Goal: Task Accomplishment & Management: Manage account settings

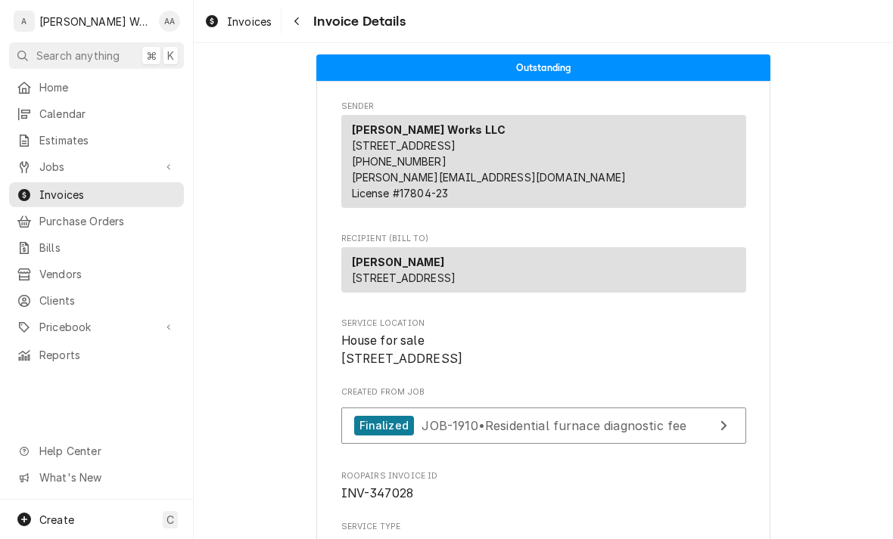
click at [30, 162] on div "Dynamic Content Wrapper" at bounding box center [24, 167] width 15 height 15
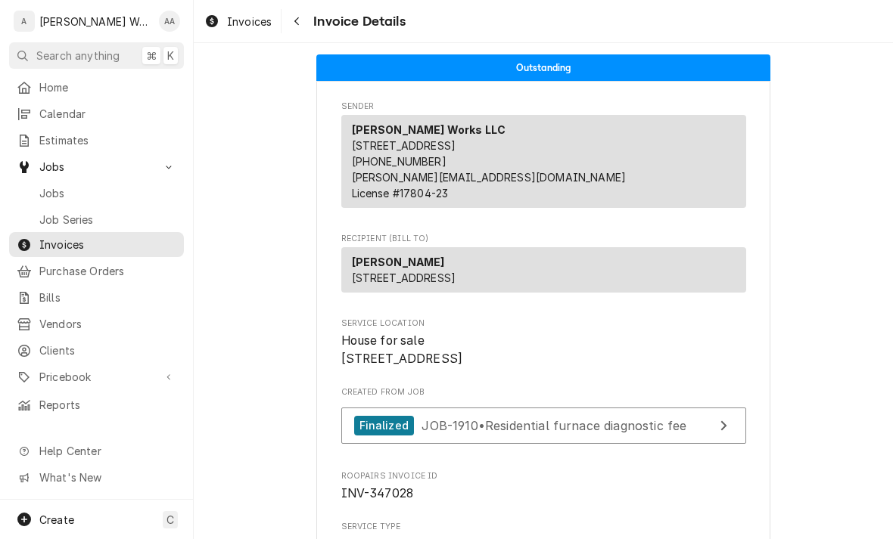
click at [38, 108] on div "Calendar" at bounding box center [97, 114] width 160 height 16
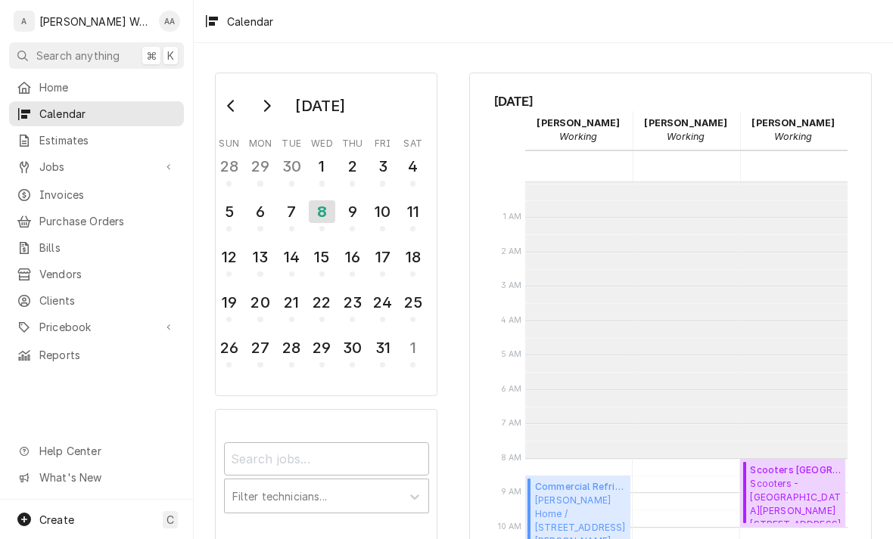
scroll to position [275, 0]
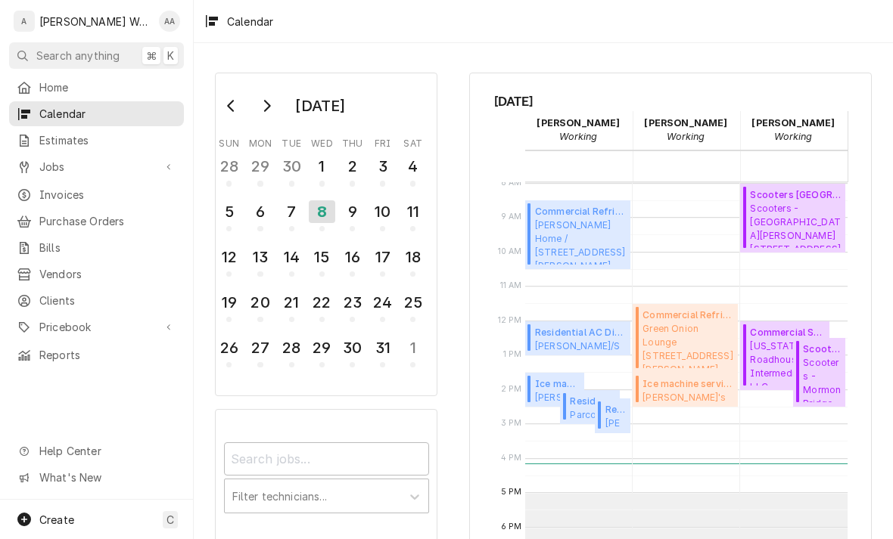
click at [47, 162] on span "Jobs" at bounding box center [96, 167] width 114 height 16
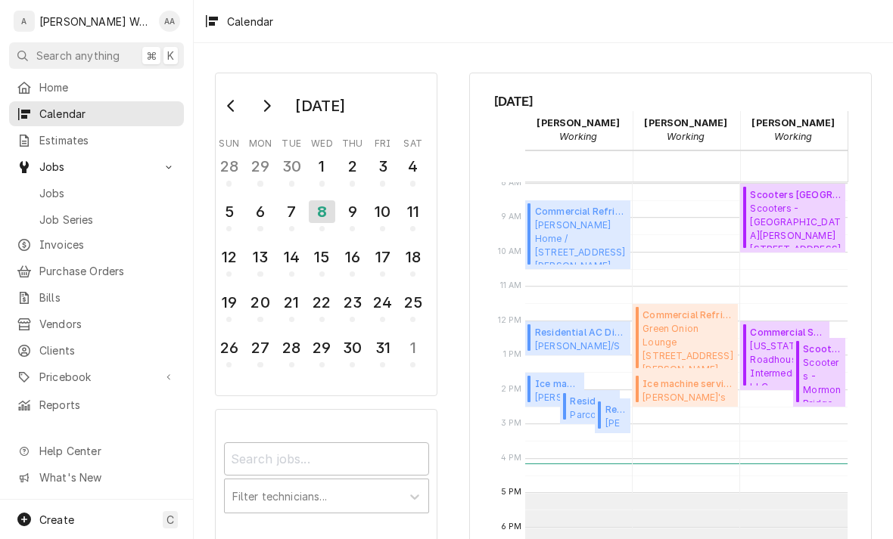
click at [56, 191] on span "Jobs" at bounding box center [107, 193] width 137 height 16
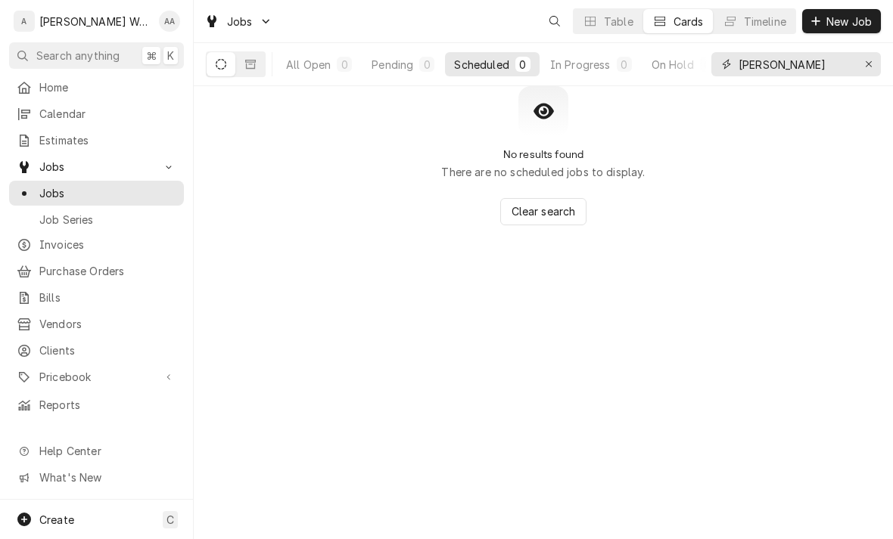
click at [857, 64] on button "Erase input" at bounding box center [869, 64] width 24 height 24
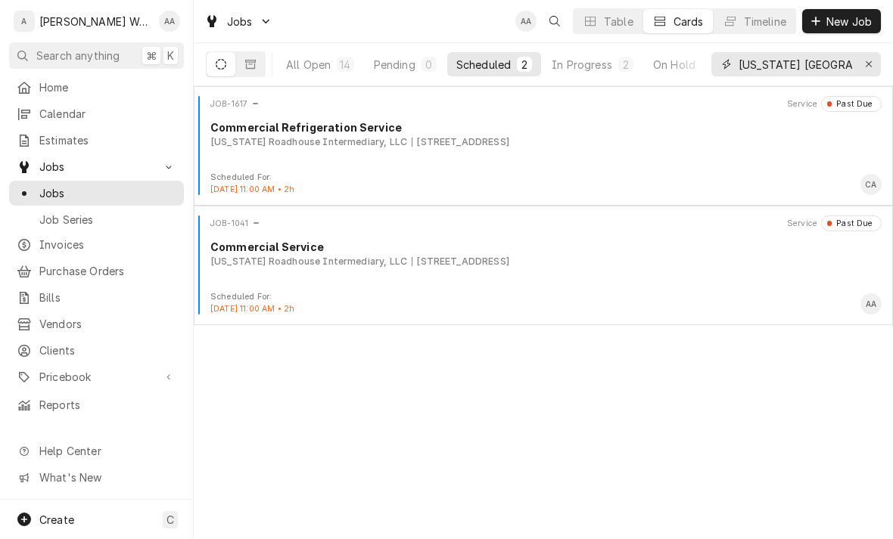
type input "Texas omaha"
click at [315, 65] on div "All Open" at bounding box center [308, 65] width 45 height 16
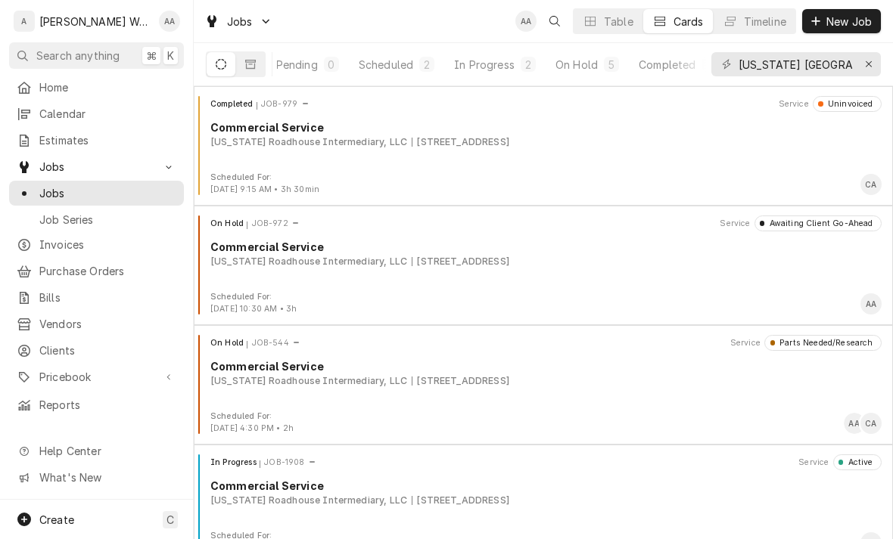
scroll to position [0, 101]
click at [580, 66] on div "On Hold" at bounding box center [573, 65] width 42 height 16
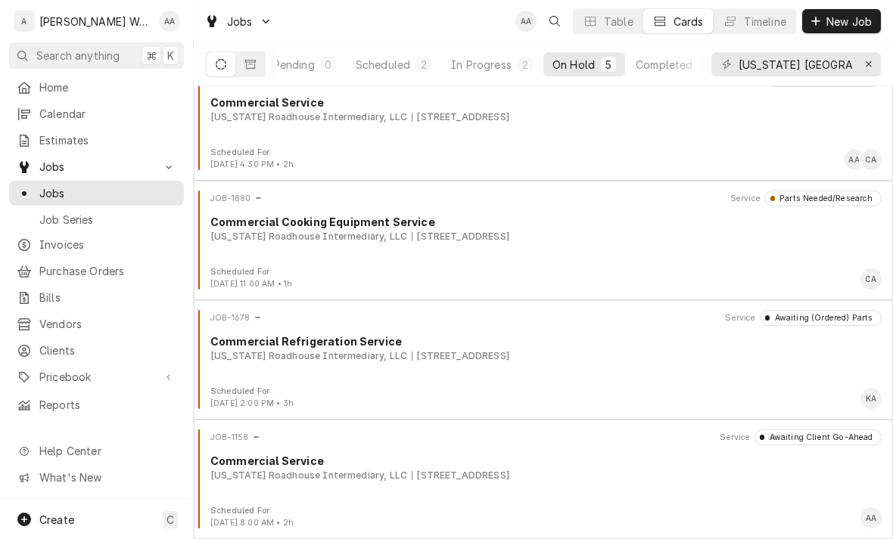
scroll to position [145, 0]
click at [257, 253] on div "JOB-1880 Service Parts Needed/Research Commercial Cooking Equipment Service Tex…" at bounding box center [543, 229] width 687 height 76
click at [274, 371] on div "JOB-1678 Service Awaiting (Ordered) Parts Commercial Refrigeration Service Texa…" at bounding box center [543, 348] width 687 height 76
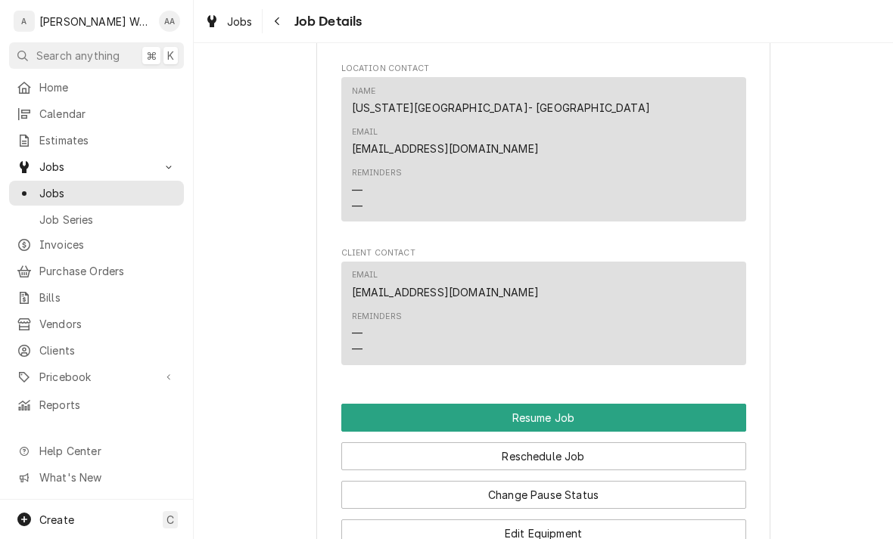
scroll to position [1096, 0]
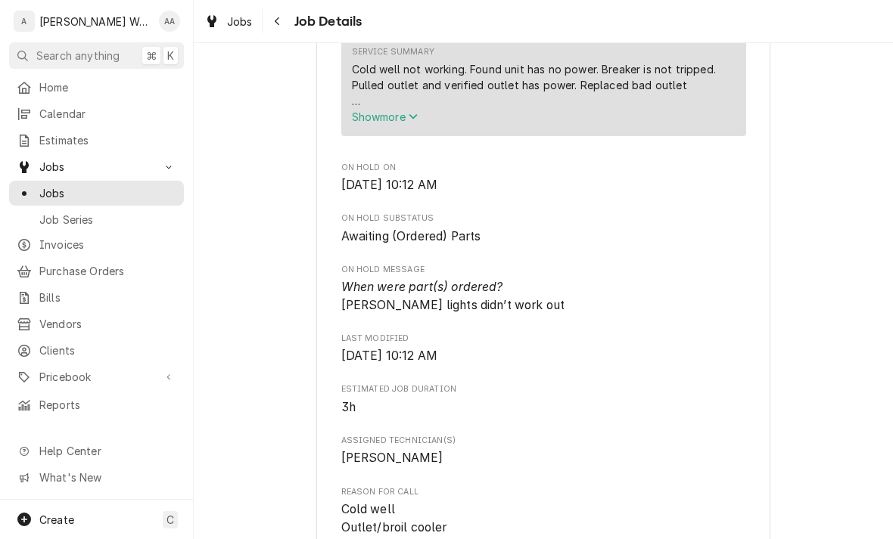
scroll to position [599, 0]
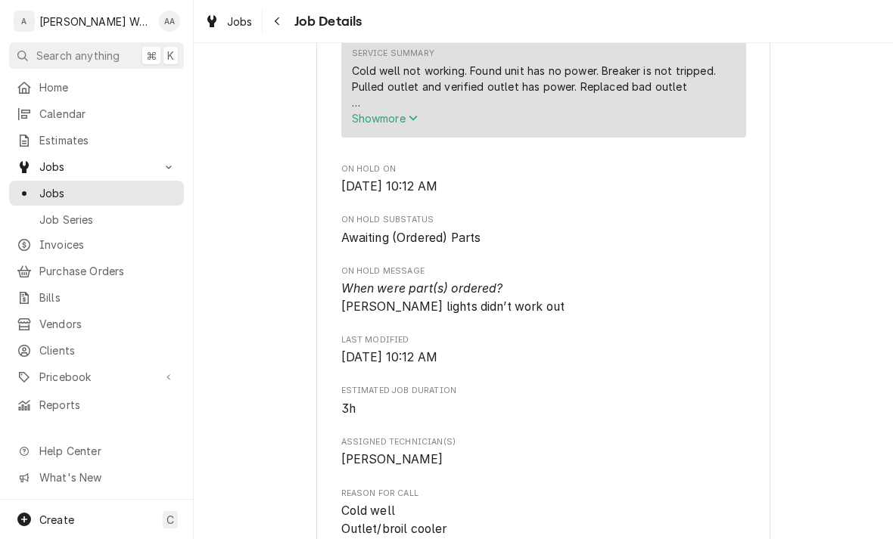
click at [379, 126] on button "Show more" at bounding box center [544, 118] width 384 height 16
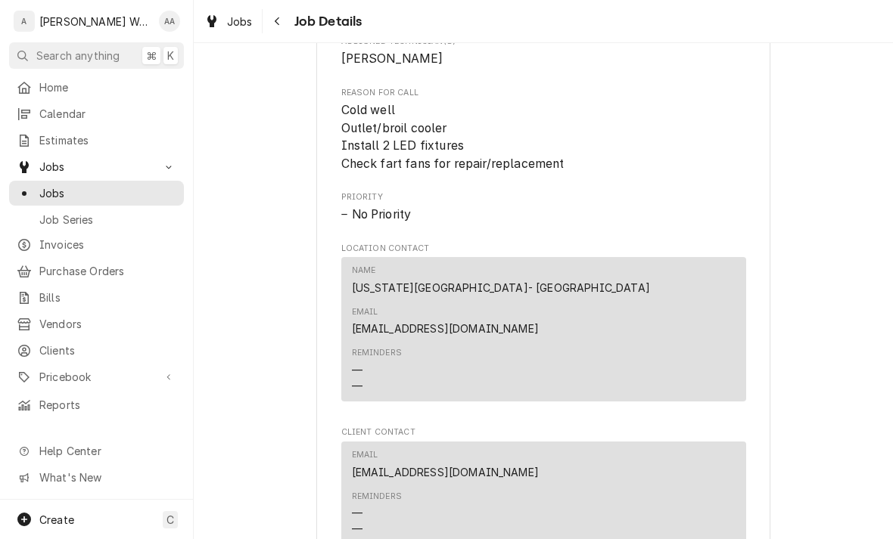
scroll to position [1079, 0]
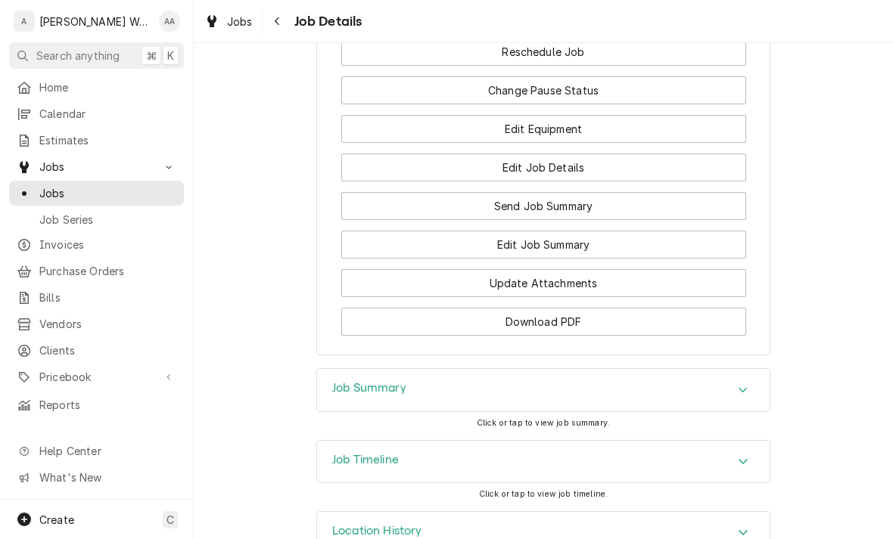
click at [339, 381] on h3 "Job Summary" at bounding box center [369, 388] width 74 height 14
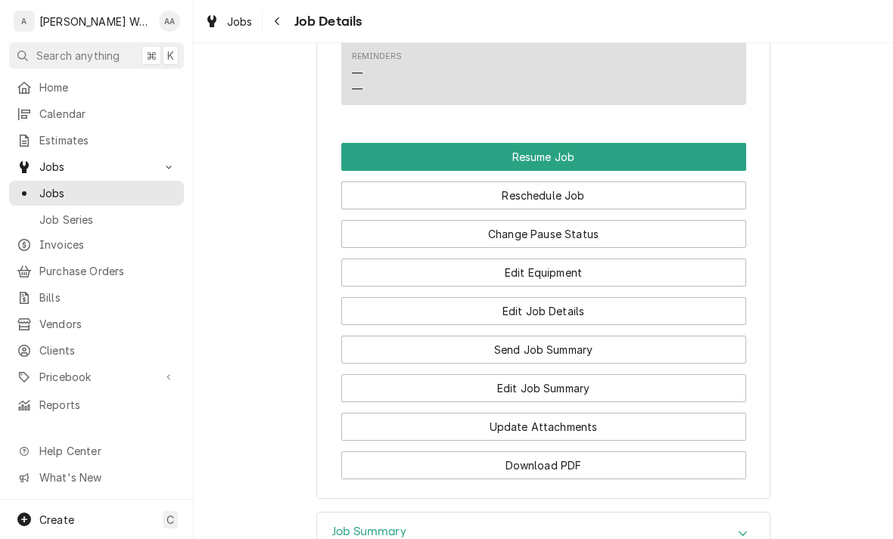
scroll to position [1519, 0]
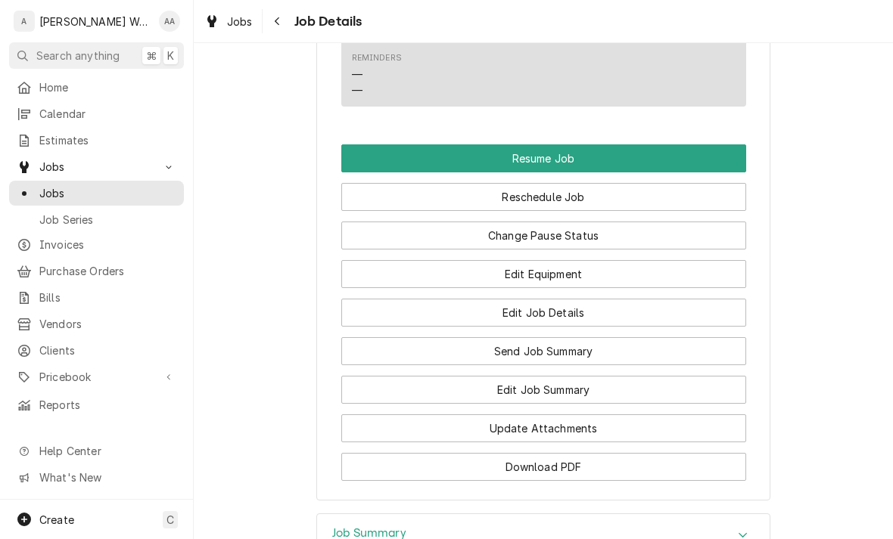
click at [382, 145] on button "Resume Job" at bounding box center [543, 159] width 405 height 28
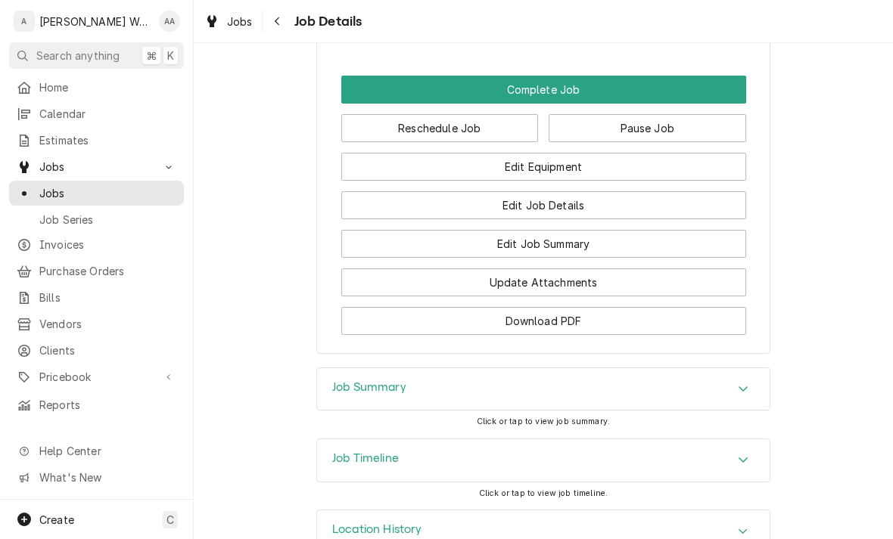
scroll to position [1388, 0]
click at [374, 230] on button "Edit Job Summary" at bounding box center [543, 244] width 405 height 28
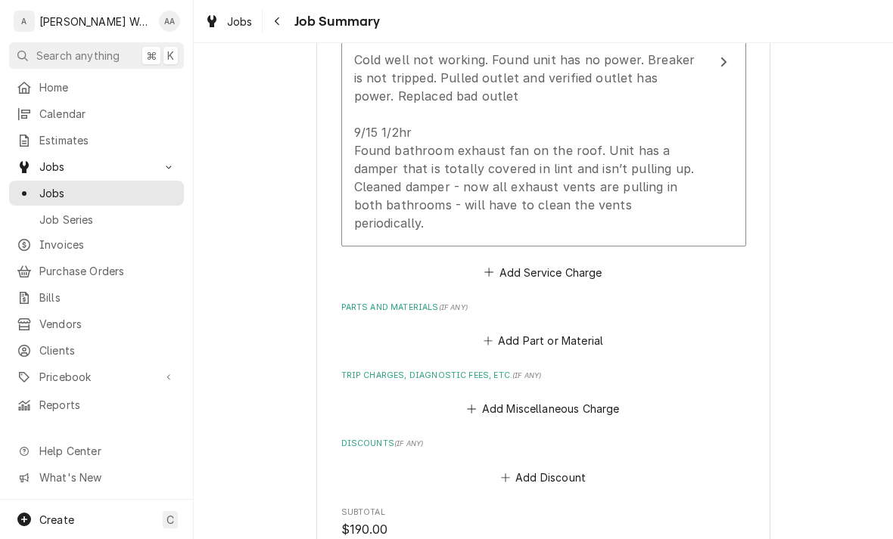
click at [381, 188] on div "Cold well not working. Found unit has no power. Breaker is not tripped. Pulled …" at bounding box center [527, 142] width 347 height 182
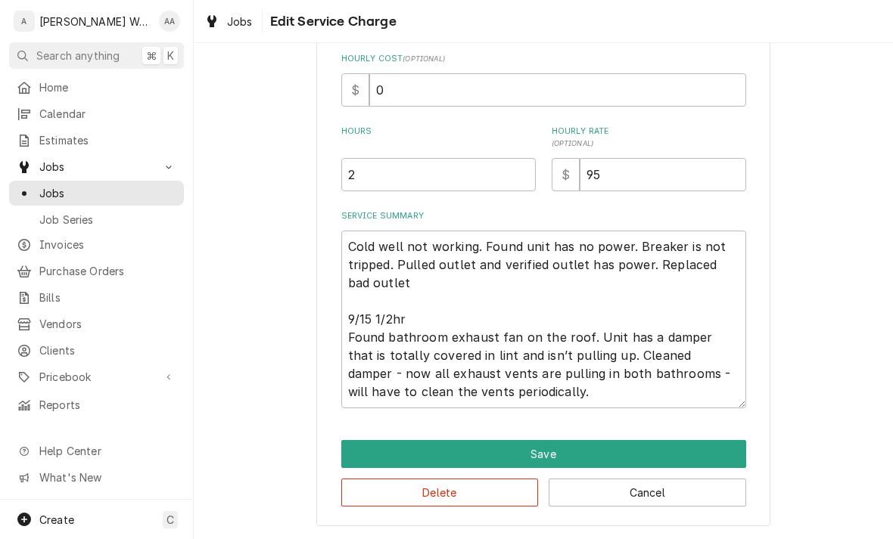
scroll to position [365, 0]
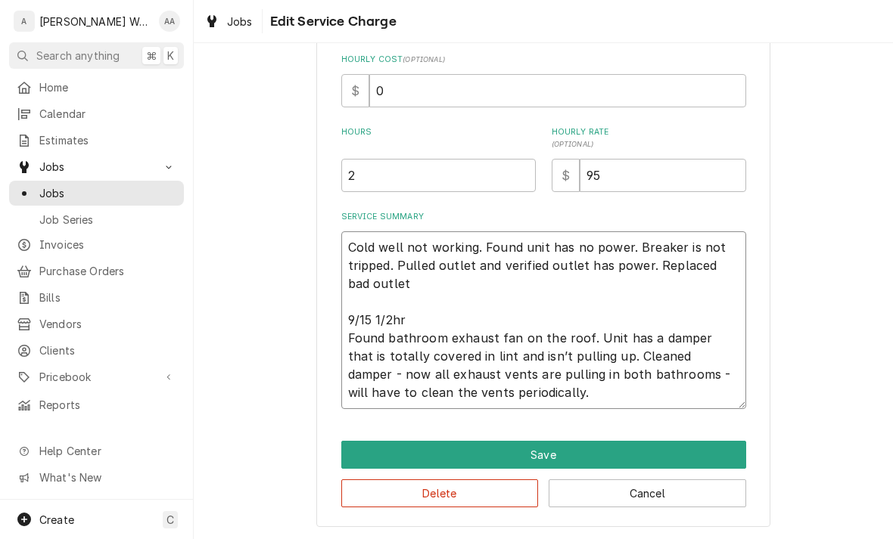
click at [499, 396] on textarea "Cold well not working. Found unit has no power. Breaker is not tripped. Pulled …" at bounding box center [543, 321] width 405 height 178
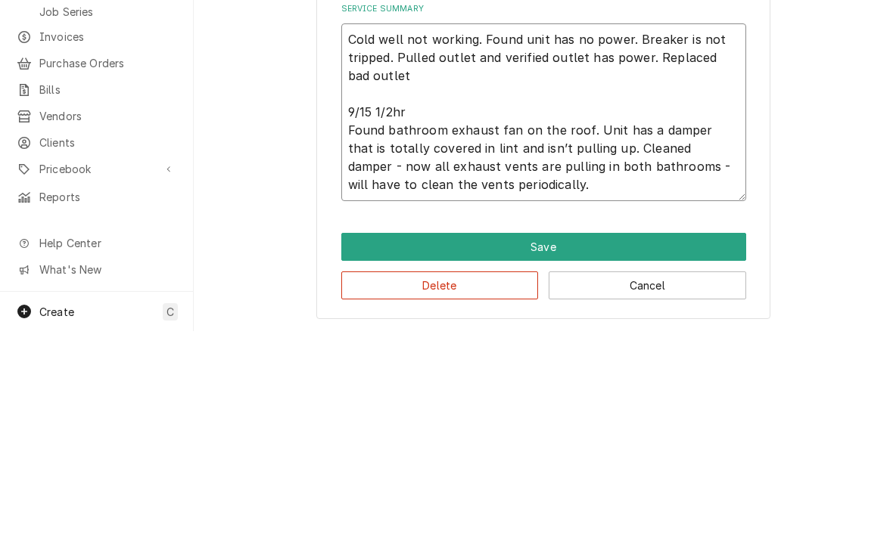
type textarea "x"
type textarea "Cold well not working. Found unit has no power. Breaker is not tripped. Pulled …"
type textarea "x"
type textarea "Cold well not working. Found unit has no power. Breaker is not tripped. Pulled …"
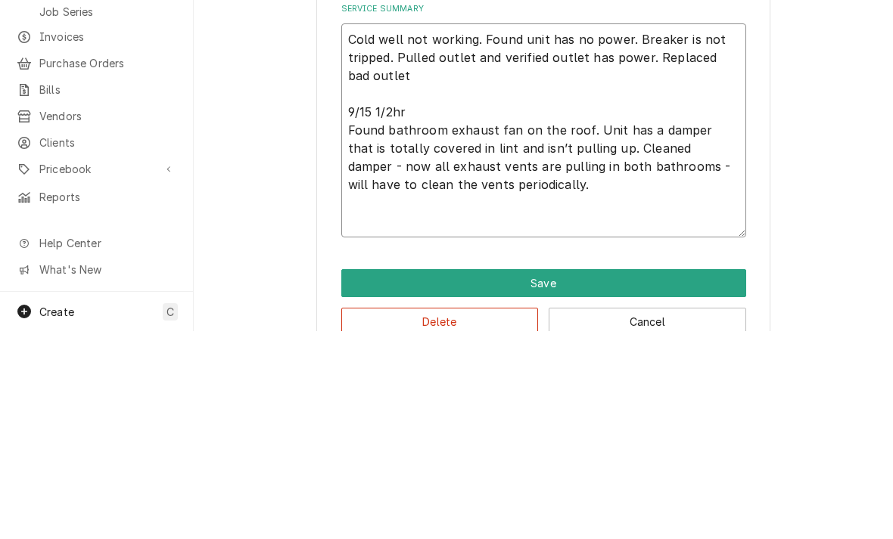
type textarea "x"
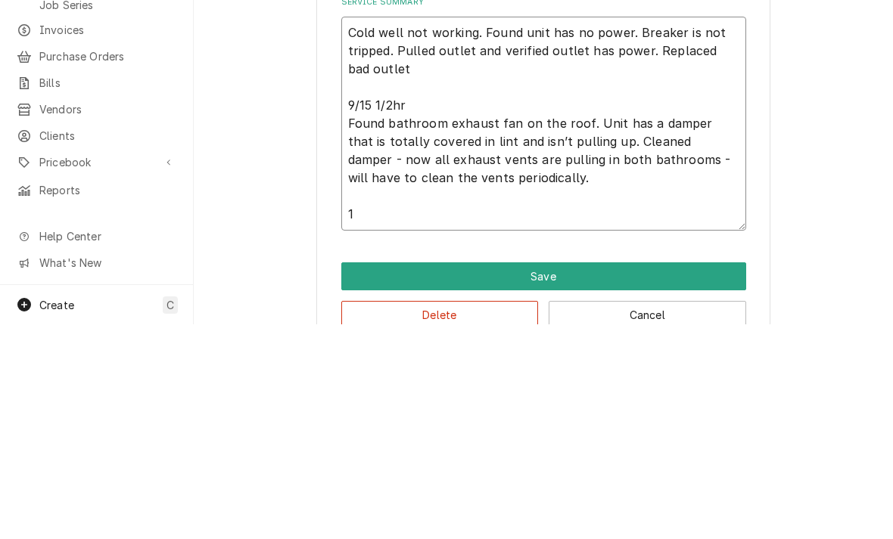
type textarea "Cold well not working. Found unit has no power. Breaker is not tripped. Pulled …"
type textarea "x"
type textarea "Cold well not working. Found unit has no power. Breaker is not tripped. Pulled …"
type textarea "x"
type textarea "Cold well not working. Found unit has no power. Breaker is not tripped. Pulled …"
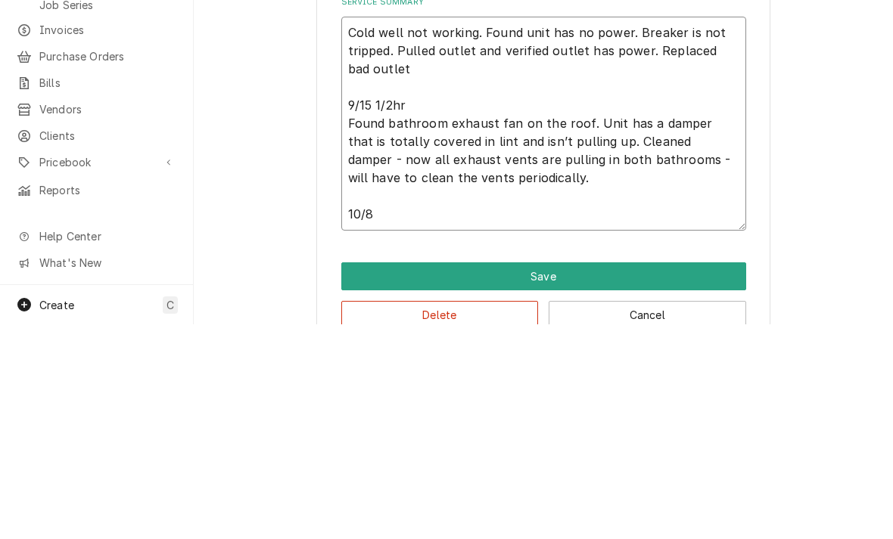
type textarea "x"
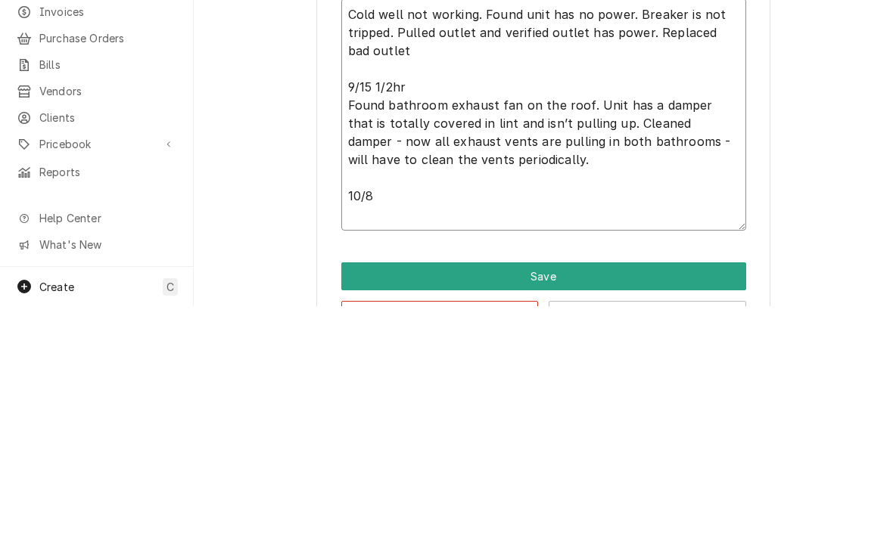
type textarea "Cold well not working. Found unit has no power. Breaker is not tripped. Pulled …"
type textarea "x"
type textarea "Cold well not working. Found unit has no power. Breaker is not tripped. Pulled …"
type textarea "x"
type textarea "Cold well not working. Found unit has no power. Breaker is not tripped. Pulled …"
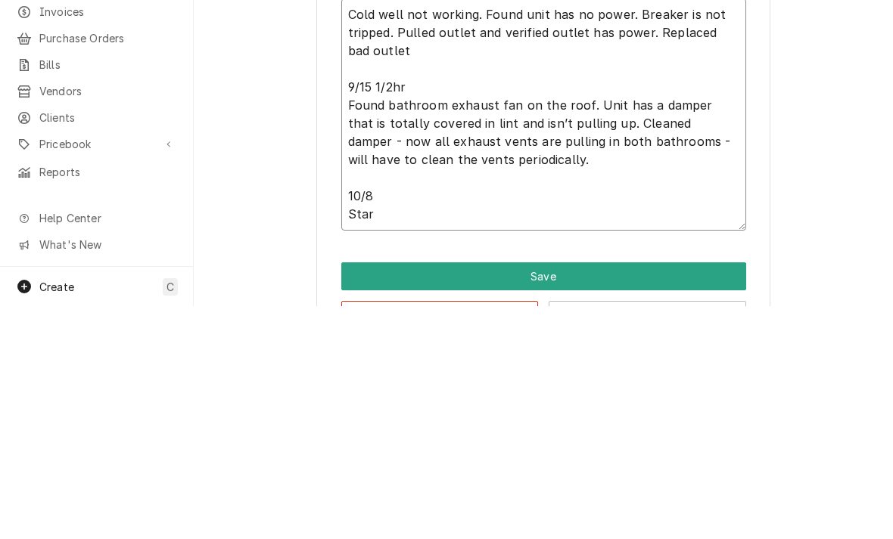
type textarea "x"
type textarea "Cold well not working. Found unit has no power. Breaker is not tripped. Pulled …"
type textarea "x"
type textarea "Cold well not working. Found unit has no power. Breaker is not tripped. Pulled …"
type textarea "x"
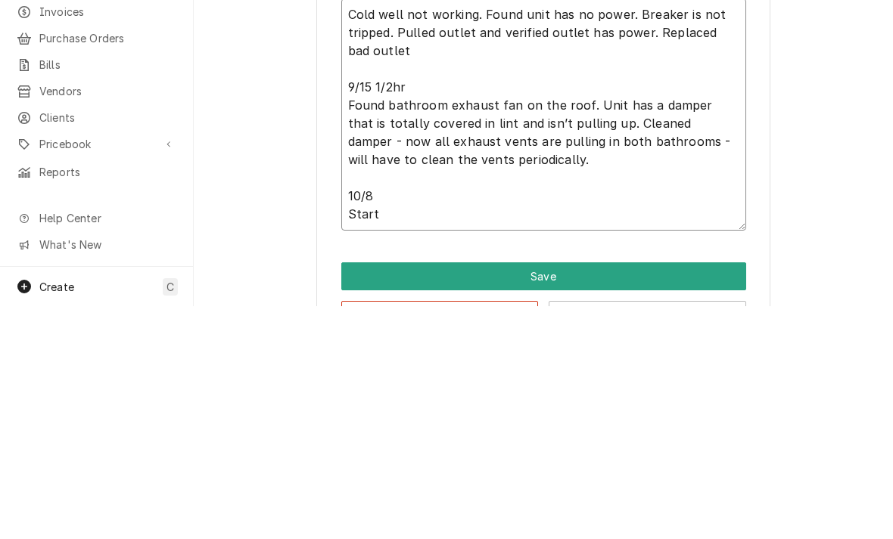
type textarea "Cold well not working. Found unit has no power. Breaker is not tripped. Pulled …"
type textarea "x"
type textarea "Cold well not working. Found unit has no power. Breaker is not tripped. Pulled …"
type textarea "x"
type textarea "Cold well not working. Found unit has no power. Breaker is not tripped. Pulled …"
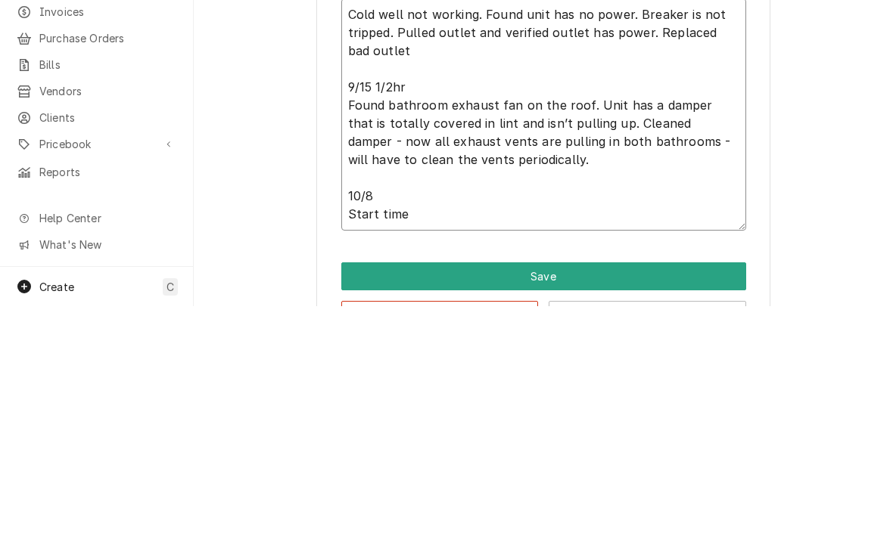
type textarea "x"
type textarea "Cold well not working. Found unit has no power. Breaker is not tripped. Pulled …"
type textarea "x"
type textarea "Cold well not working. Found unit has no power. Breaker is not tripped. Pulled …"
type textarea "x"
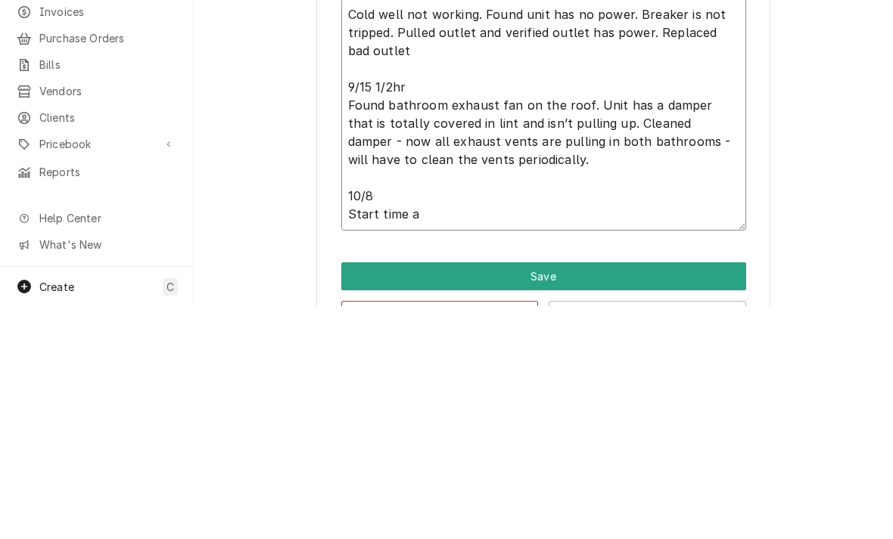
type textarea "Cold well not working. Found unit has no power. Breaker is not tripped. Pulled …"
type textarea "x"
type textarea "Cold well not working. Found unit has no power. Breaker is not tripped. Pulled …"
type textarea "x"
type textarea "Cold well not working. Found unit has no power. Breaker is not tripped. Pulled …"
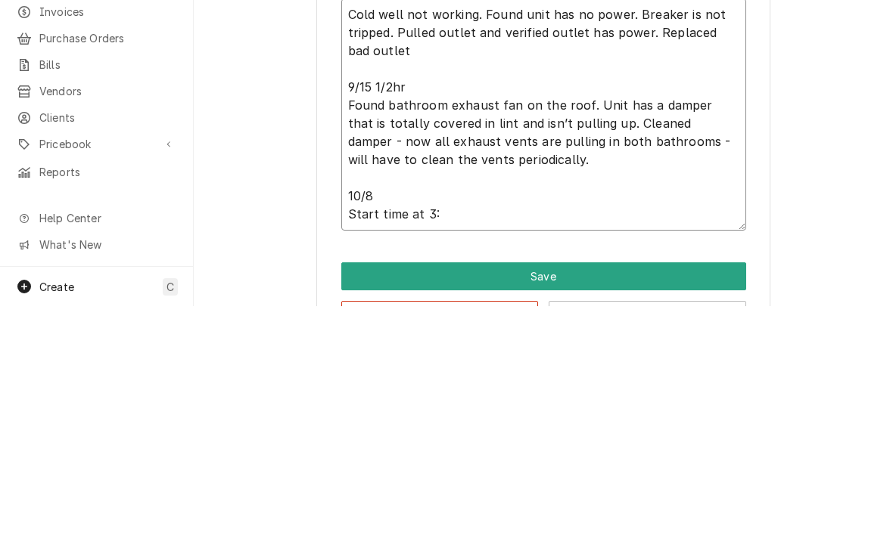
type textarea "x"
type textarea "Cold well not working. Found unit has no power. Breaker is not tripped. Pulled …"
type textarea "x"
type textarea "Cold well not working. Found unit has no power. Breaker is not tripped. Pulled …"
type textarea "x"
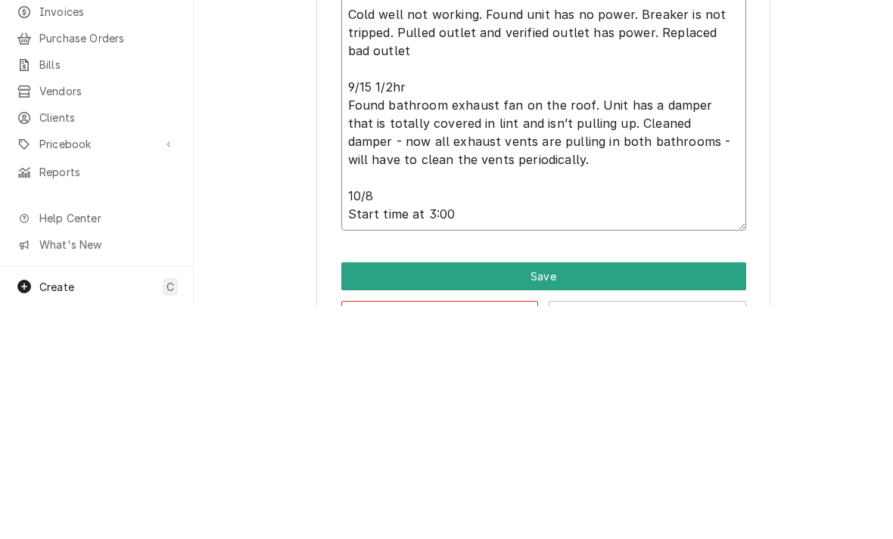
type textarea "Cold well not working. Found unit has no power. Breaker is not tripped. Pulled …"
type textarea "x"
type textarea "Cold well not working. Found unit has no power. Breaker is not tripped. Pulled …"
type textarea "x"
type textarea "Cold well not working. Found unit has no power. Breaker is not tripped. Pulled …"
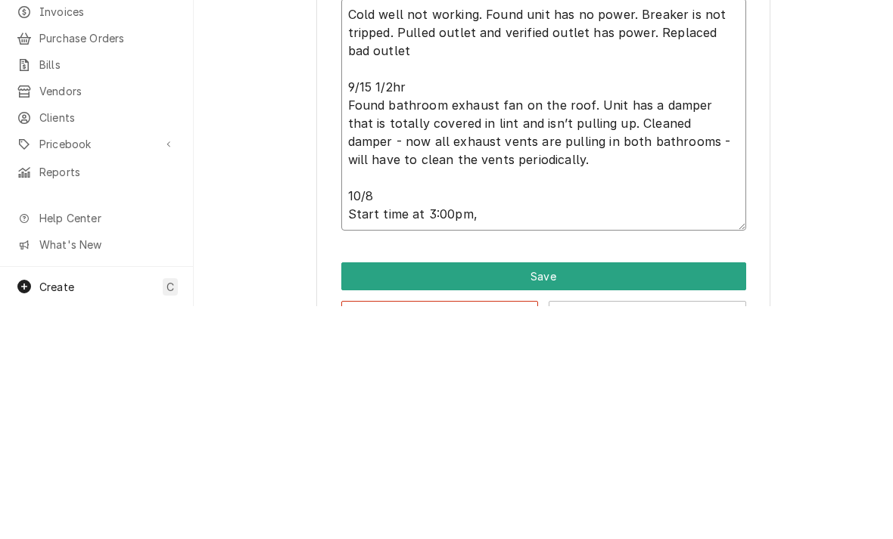
type textarea "x"
type textarea "Cold well not working. Found unit has no power. Breaker is not tripped. Pulled …"
type textarea "x"
type textarea "Cold well not working. Found unit has no power. Breaker is not tripped. Pulled …"
type textarea "x"
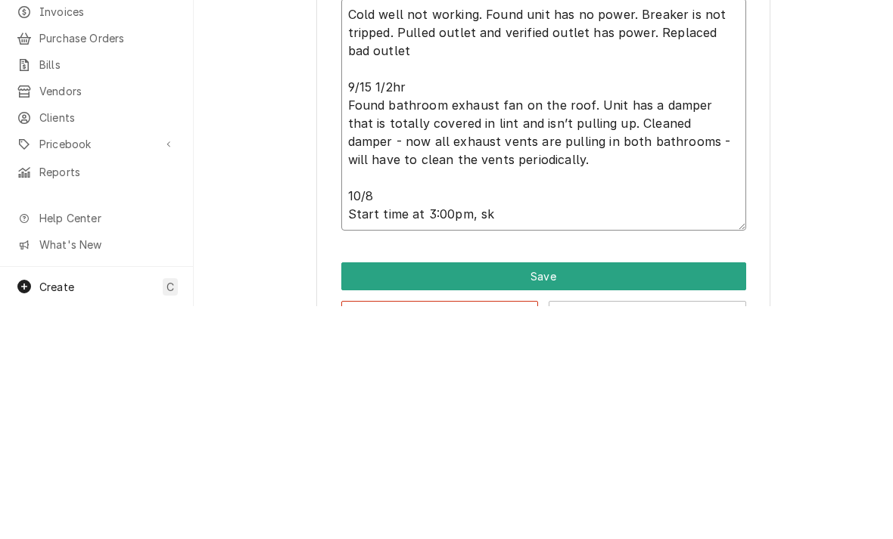
type textarea "Cold well not working. Found unit has no power. Breaker is not tripped. Pulled …"
type textarea "x"
type textarea "Cold well not working. Found unit has no power. Breaker is not tripped. Pulled …"
type textarea "x"
type textarea "Cold well not working. Found unit has no power. Breaker is not tripped. Pulled …"
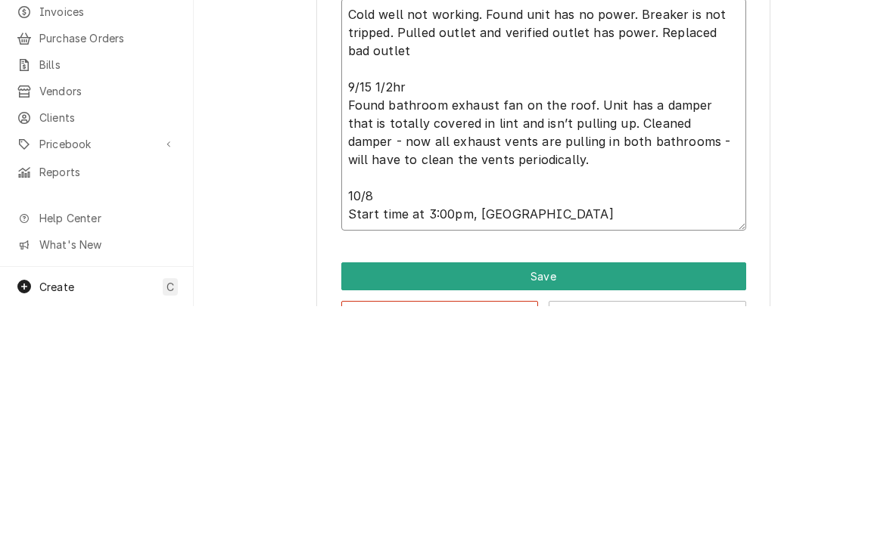
type textarea "x"
type textarea "Cold well not working. Found unit has no power. Breaker is not tripped. Pulled …"
type textarea "x"
type textarea "Cold well not working. Found unit has no power. Breaker is not tripped. Pulled …"
type textarea "x"
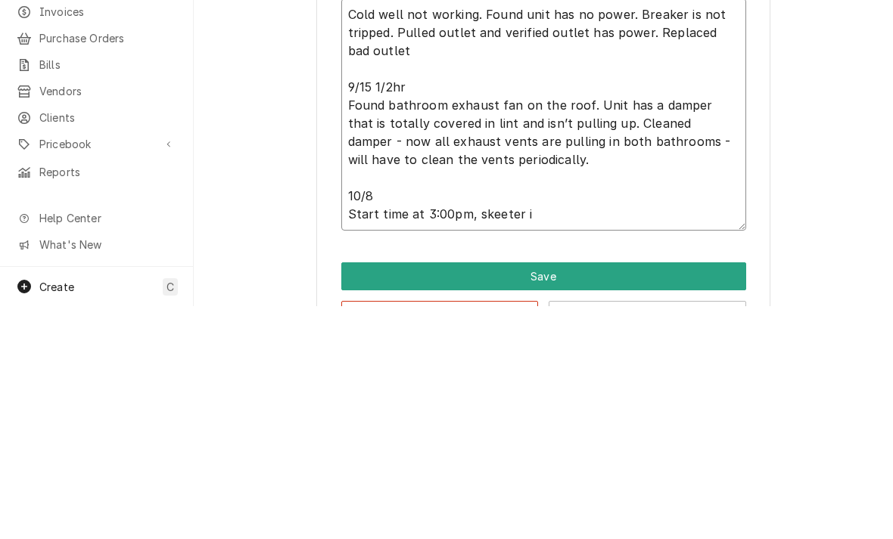
type textarea "Cold well not working. Found unit has no power. Breaker is not tripped. Pulled …"
type textarea "x"
type textarea "Cold well not working. Found unit has no power. Breaker is not tripped. Pulled …"
type textarea "x"
type textarea "Cold well not working. Found unit has no power. Breaker is not tripped. Pulled …"
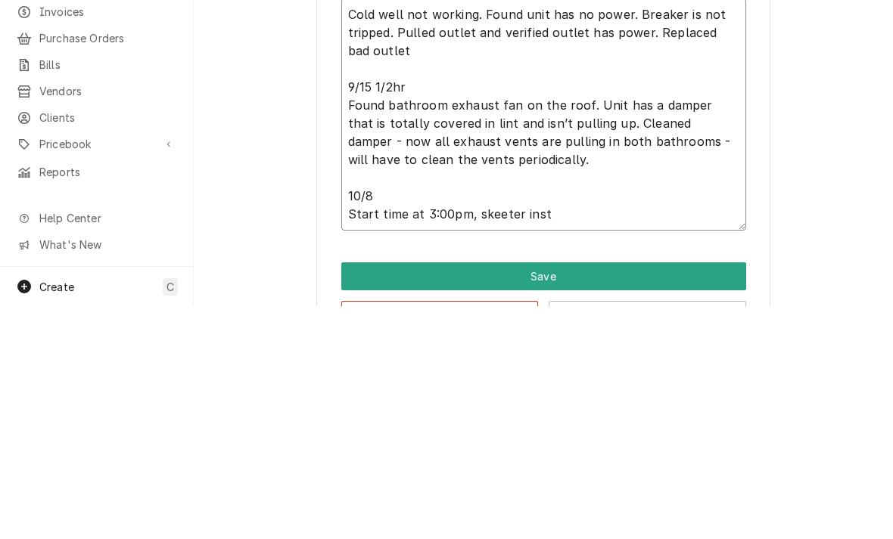
type textarea "x"
type textarea "Cold well not working. Found unit has no power. Breaker is not tripped. Pulled …"
type textarea "x"
type textarea "Cold well not working. Found unit has no power. Breaker is not tripped. Pulled …"
type textarea "x"
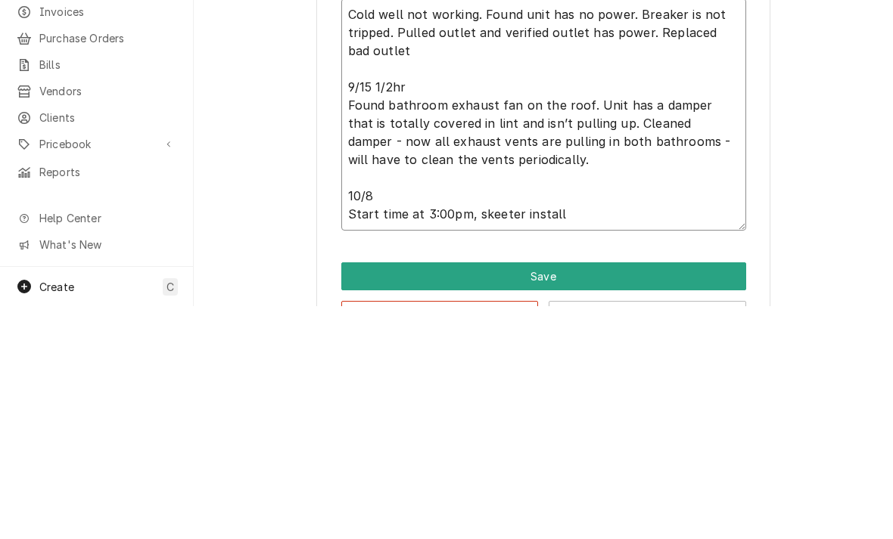
type textarea "Cold well not working. Found unit has no power. Breaker is not tripped. Pulled …"
type textarea "x"
type textarea "Cold well not working. Found unit has no power. Breaker is not tripped. Pulled …"
type textarea "x"
type textarea "Cold well not working. Found unit has no power. Breaker is not tripped. Pulled …"
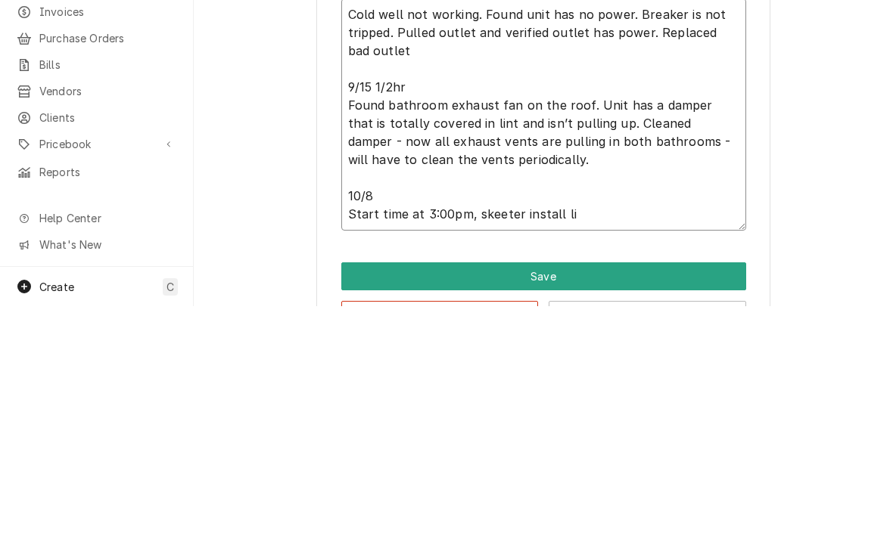
type textarea "x"
type textarea "Cold well not working. Found unit has no power. Breaker is not tripped. Pulled …"
type textarea "x"
type textarea "Cold well not working. Found unit has no power. Breaker is not tripped. Pulled …"
type textarea "x"
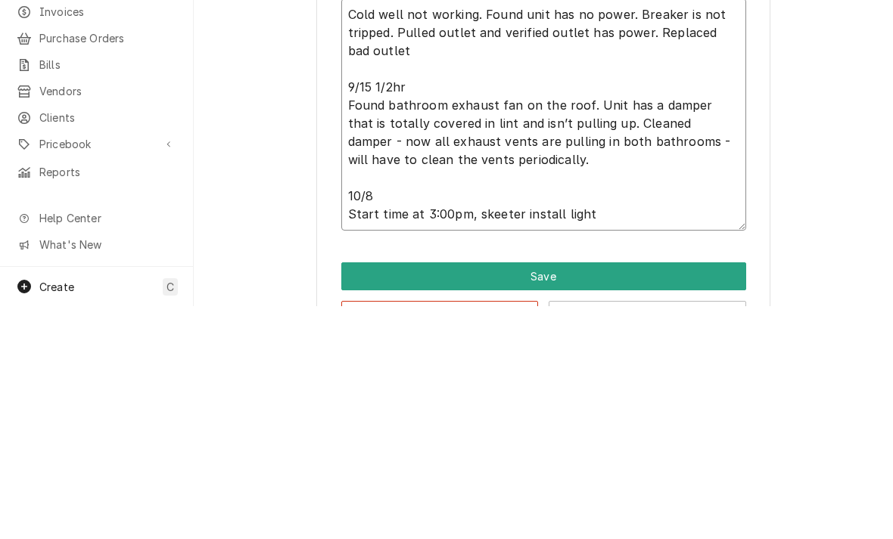
type textarea "Cold well not working. Found unit has no power. Breaker is not tripped. Pulled …"
type textarea "x"
type textarea "Cold well not working. Found unit has no power. Breaker is not tripped. Pulled …"
type textarea "x"
type textarea "Cold well not working. Found unit has no power. Breaker is not tripped. Pulled …"
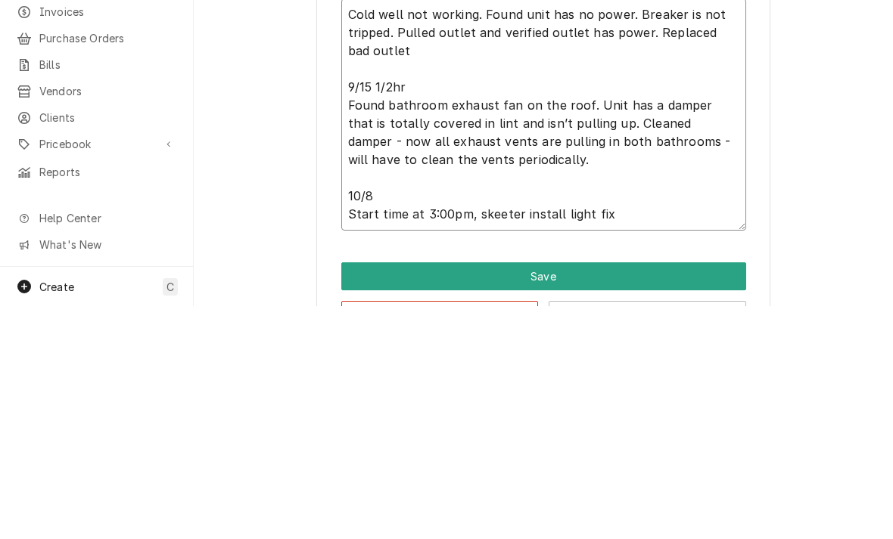
type textarea "x"
type textarea "Cold well not working. Found unit has no power. Breaker is not tripped. Pulled …"
type textarea "x"
type textarea "Cold well not working. Found unit has no power. Breaker is not tripped. Pulled …"
type textarea "x"
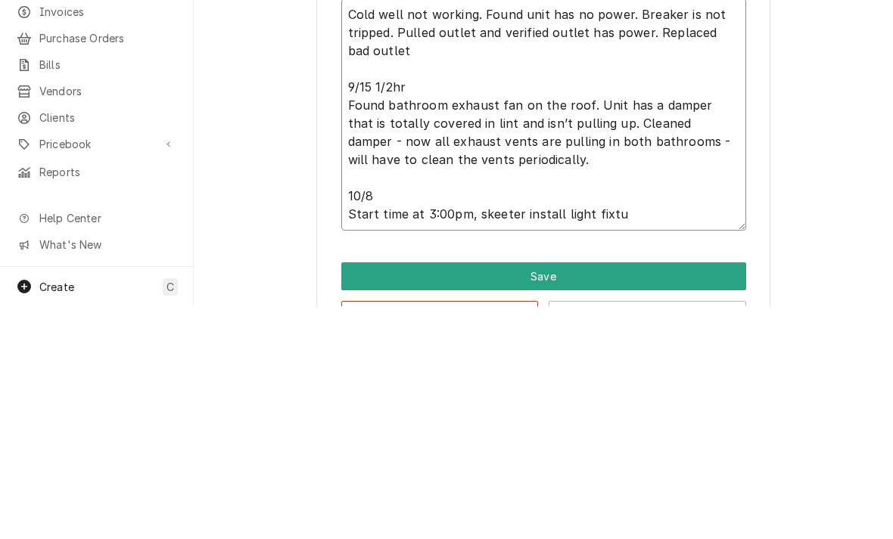
type textarea "Cold well not working. Found unit has no power. Breaker is not tripped. Pulled …"
type textarea "x"
type textarea "Cold well not working. Found unit has no power. Breaker is not tripped. Pulled …"
type textarea "x"
type textarea "Cold well not working. Found unit has no power. Breaker is not tripped. Pulled …"
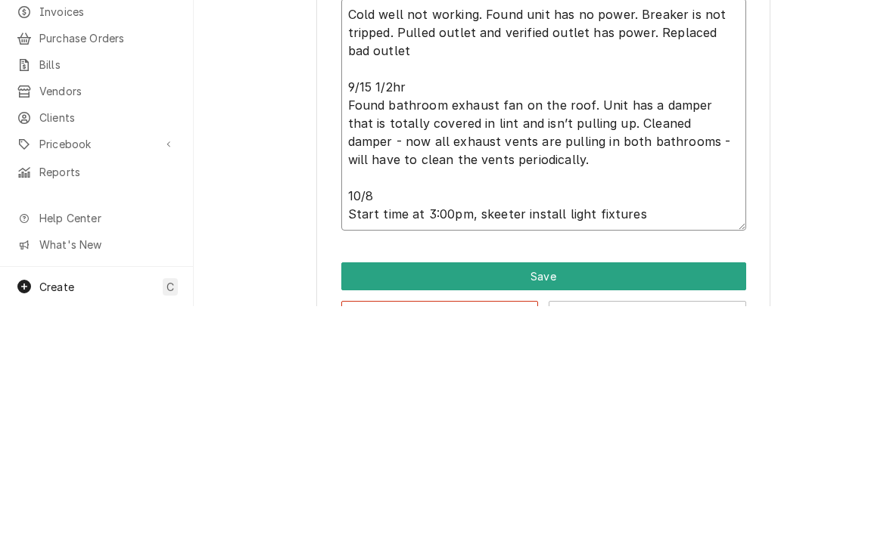
type textarea "x"
type textarea "Cold well not working. Found unit has no power. Breaker is not tripped. Pulled …"
type textarea "x"
type textarea "Cold well not working. Found unit has no power. Breaker is not tripped. Pulled …"
type textarea "x"
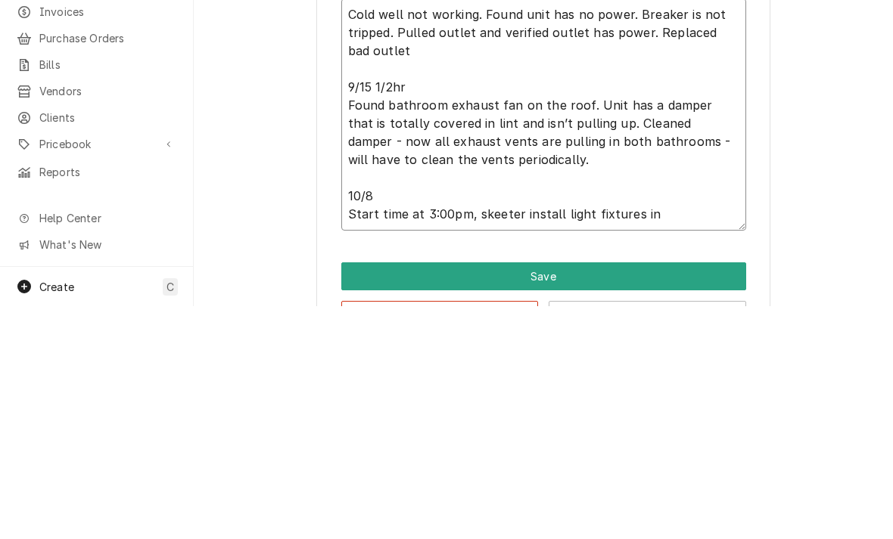
type textarea "Cold well not working. Found unit has no power. Breaker is not tripped. Pulled …"
type textarea "x"
type textarea "Cold well not working. Found unit has no power. Breaker is not tripped. Pulled …"
type textarea "x"
type textarea "Cold well not working. Found unit has no power. Breaker is not tripped. Pulled …"
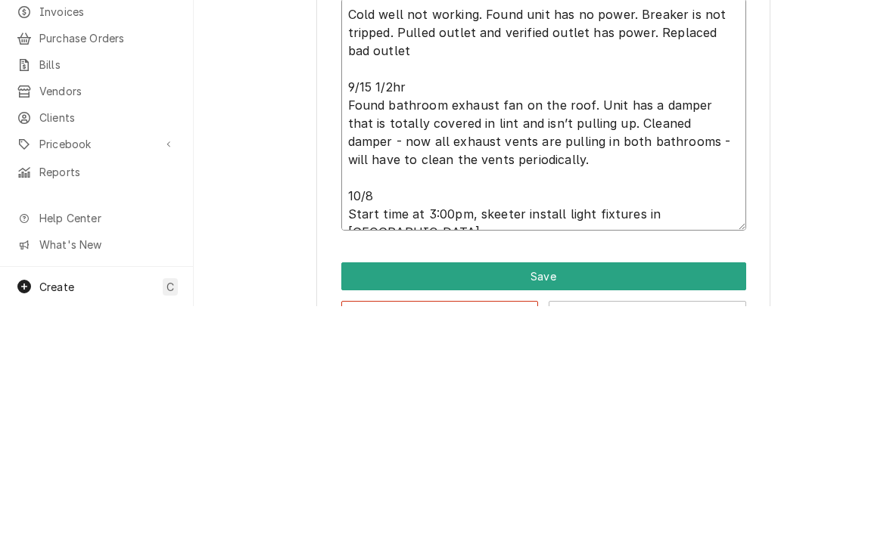
type textarea "x"
type textarea "Cold well not working. Found unit has no power. Breaker is not tripped. Pulled …"
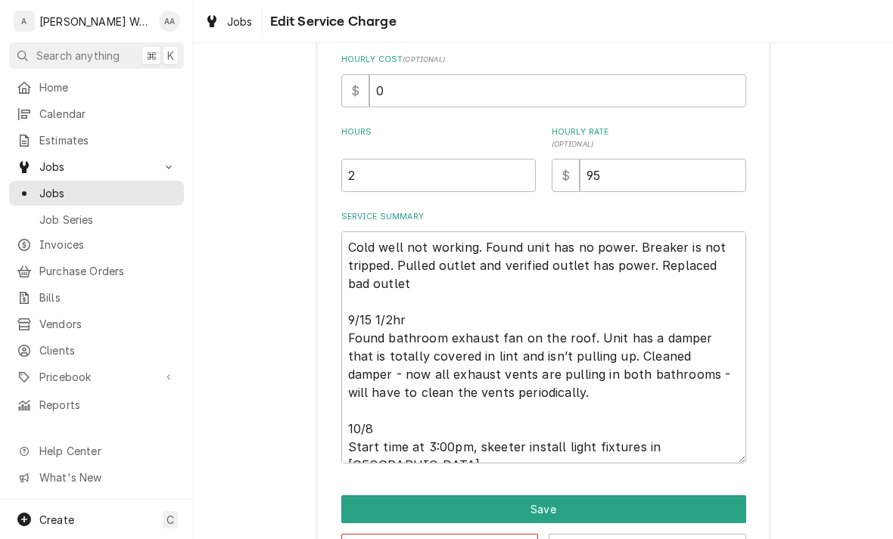
click at [388, 502] on button "Save" at bounding box center [543, 510] width 405 height 28
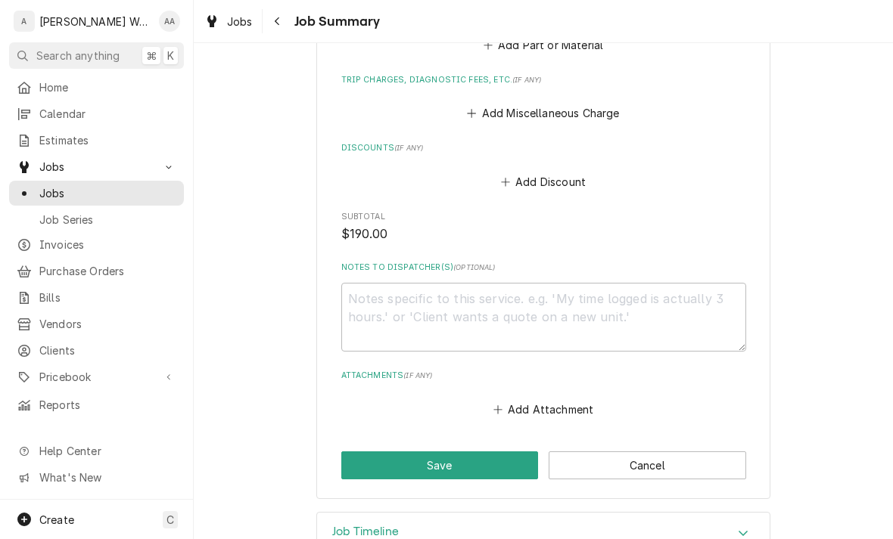
scroll to position [922, 0]
click at [378, 452] on button "Save" at bounding box center [439, 466] width 197 height 28
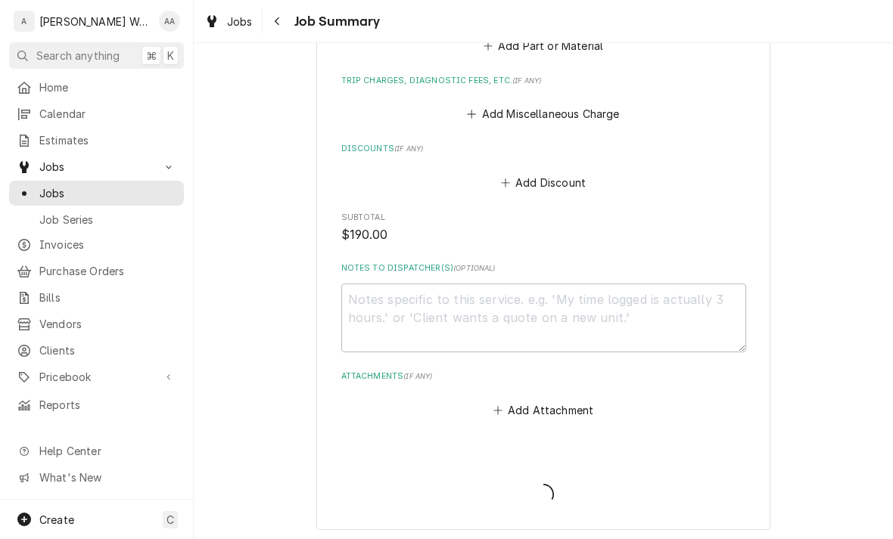
type textarea "x"
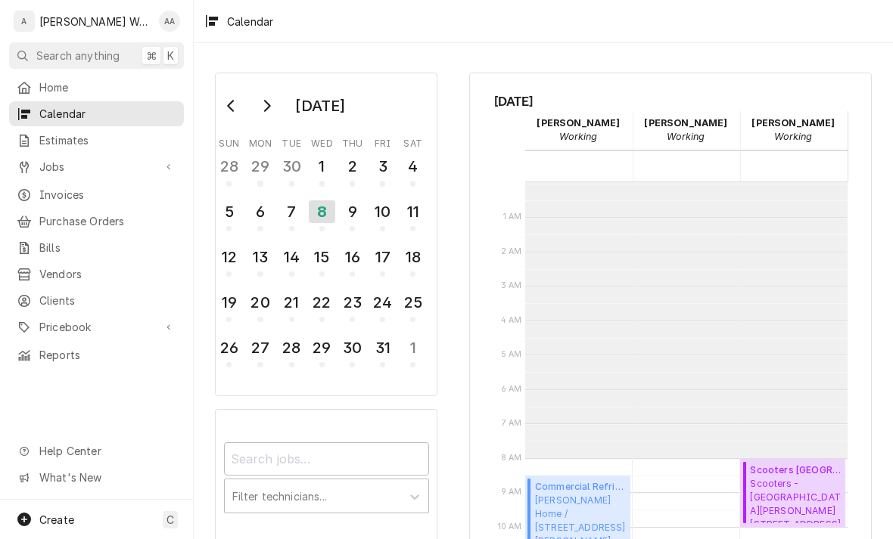
scroll to position [275, 0]
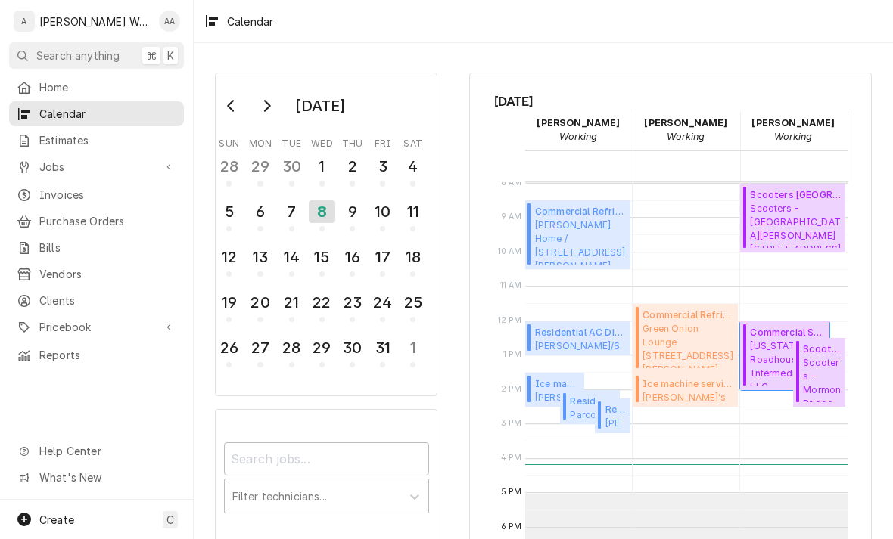
click at [767, 365] on span "[US_STATE][GEOGRAPHIC_DATA] Intermediary, LLC [US_STATE][GEOGRAPHIC_DATA] - [GE…" at bounding box center [787, 363] width 75 height 46
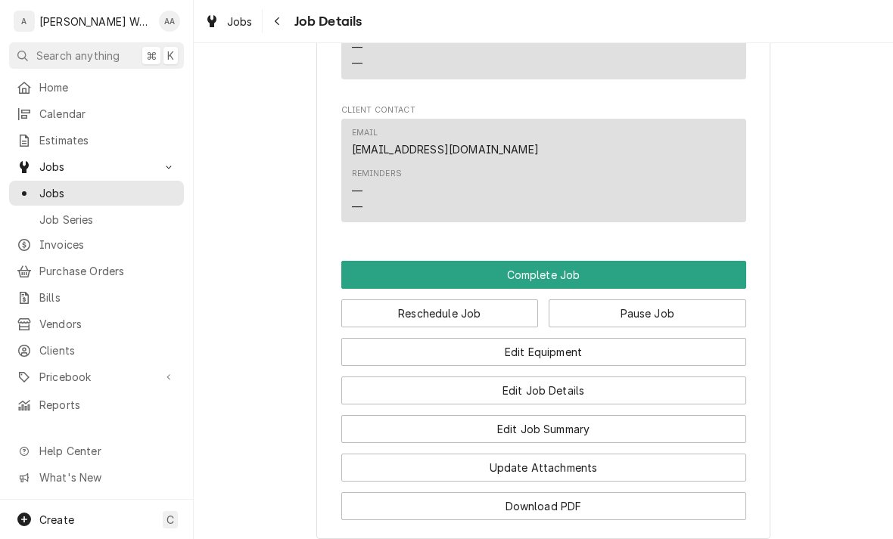
scroll to position [1004, 0]
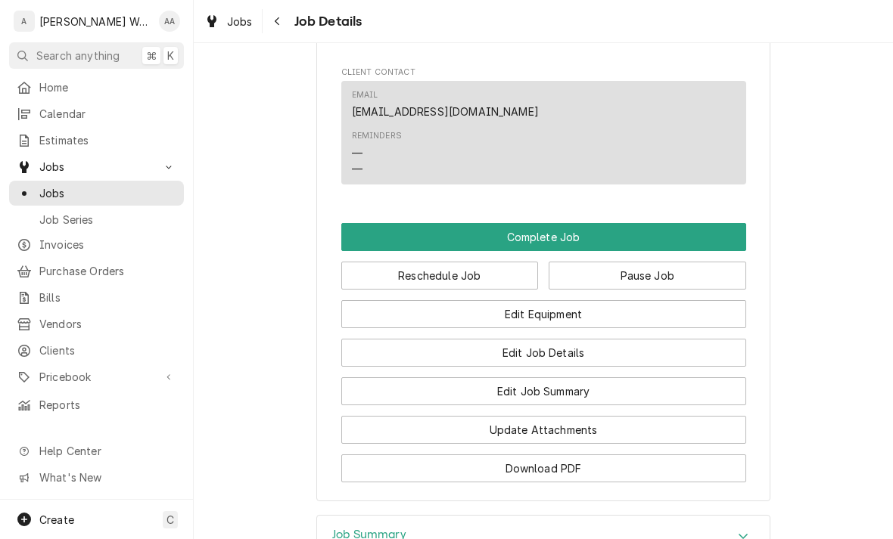
click at [583, 262] on button "Pause Job" at bounding box center [647, 276] width 197 height 28
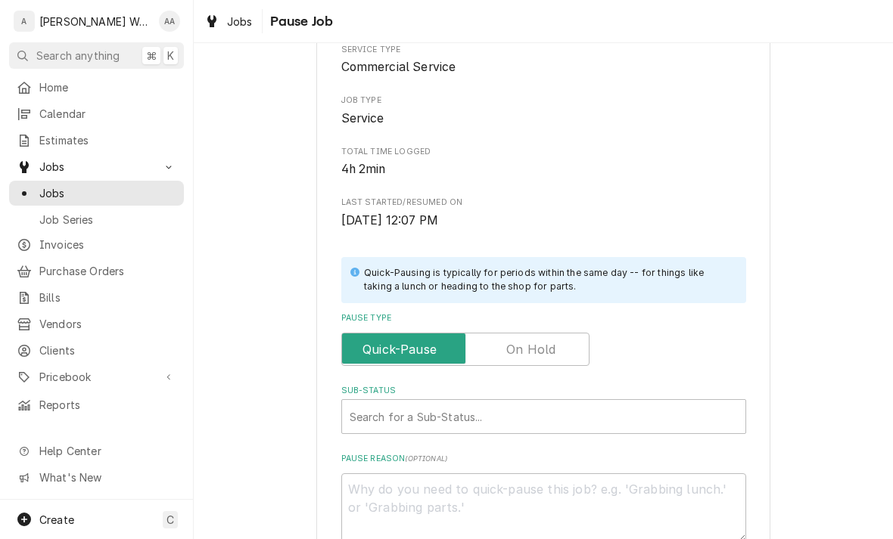
scroll to position [135, 0]
click at [502, 335] on input "Pause Type" at bounding box center [465, 350] width 235 height 33
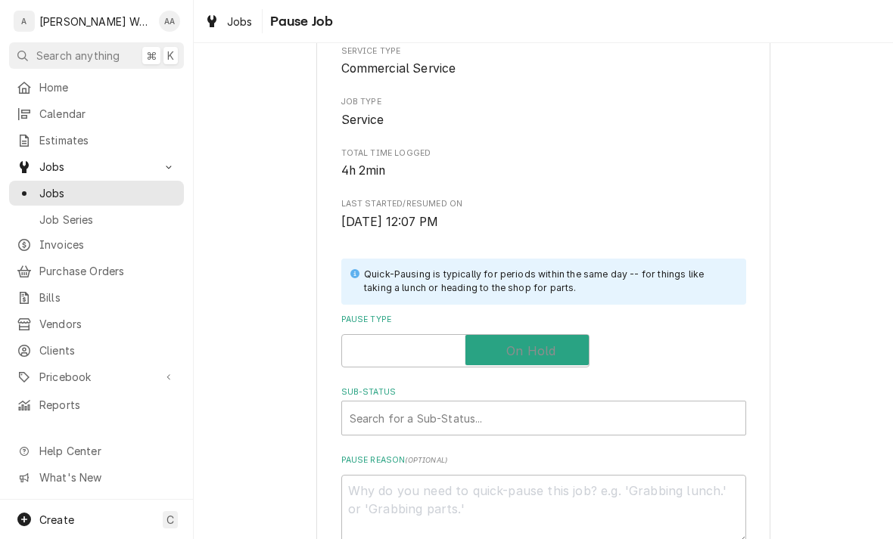
checkbox input "true"
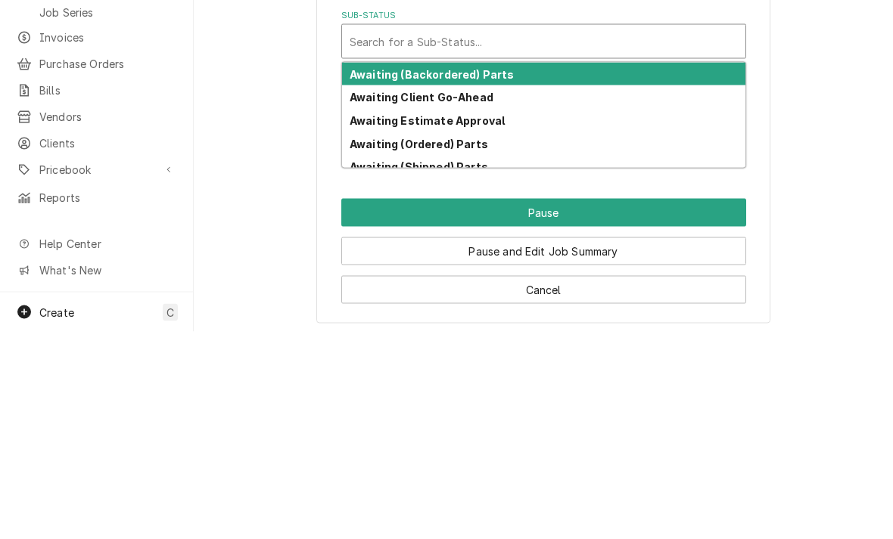
click at [375, 298] on strong "Awaiting Client Go-Ahead" at bounding box center [422, 304] width 144 height 13
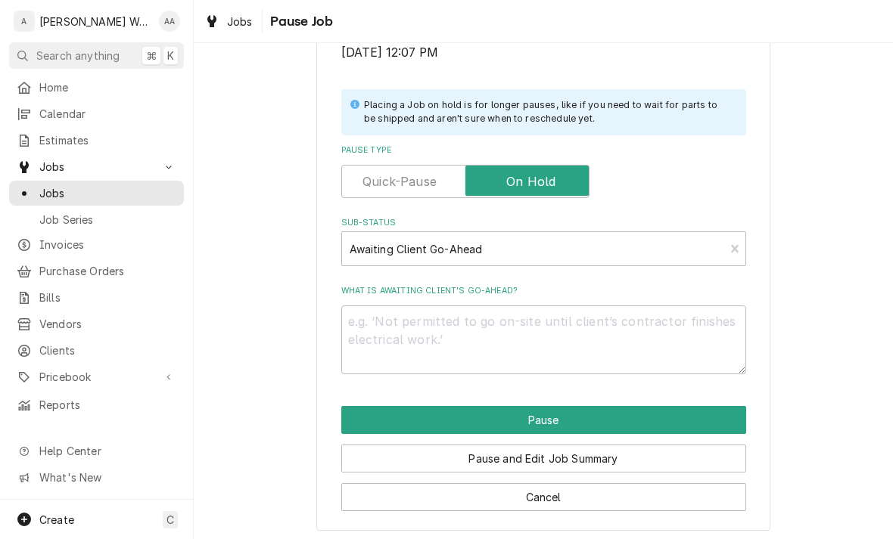
scroll to position [286, 0]
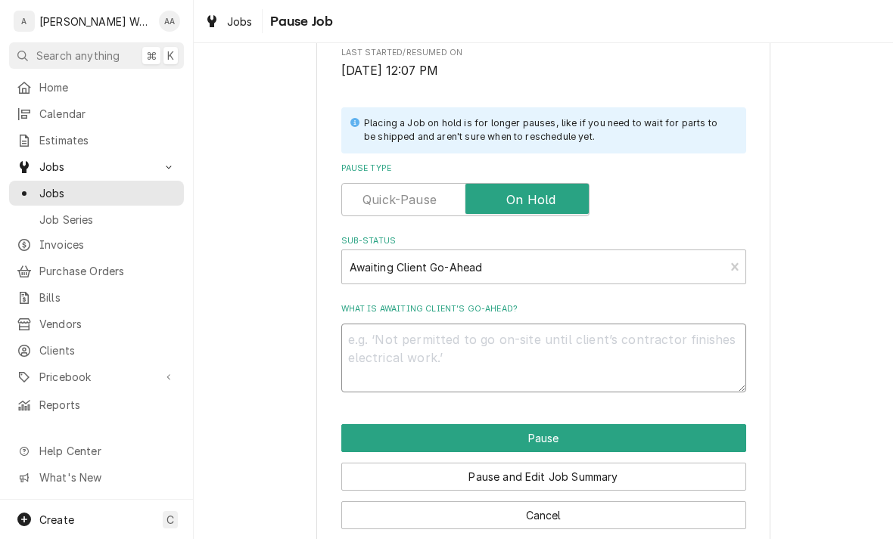
click at [401, 341] on textarea "What is awaiting client’s go-ahead?" at bounding box center [543, 358] width 405 height 69
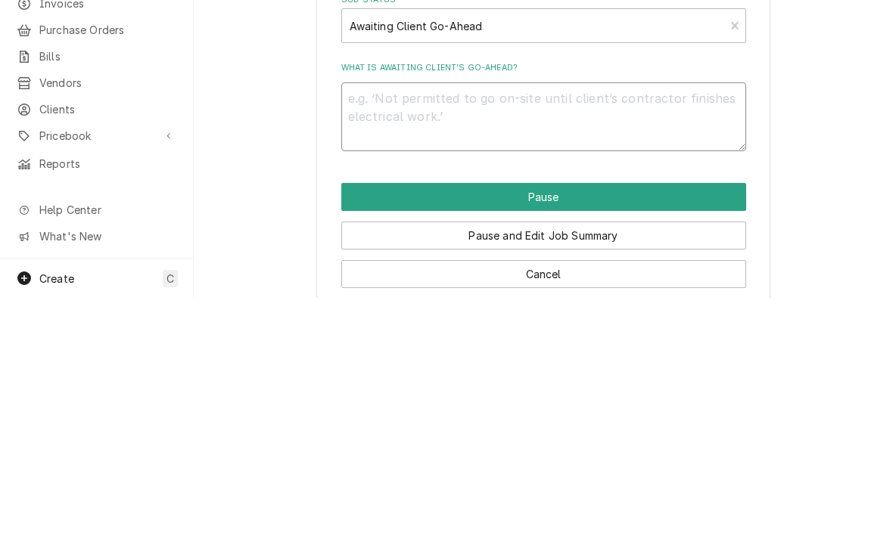
type textarea "x"
type textarea "St"
type textarea "x"
type textarea "Sto"
type textarea "x"
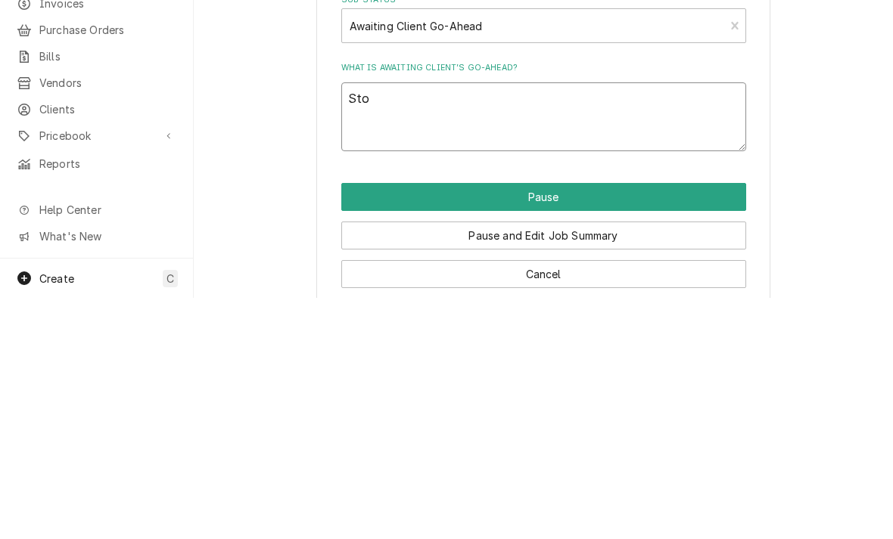
type textarea "Stop"
type textarea "x"
type textarea "Stop"
type textarea "x"
type textarea "Stop t"
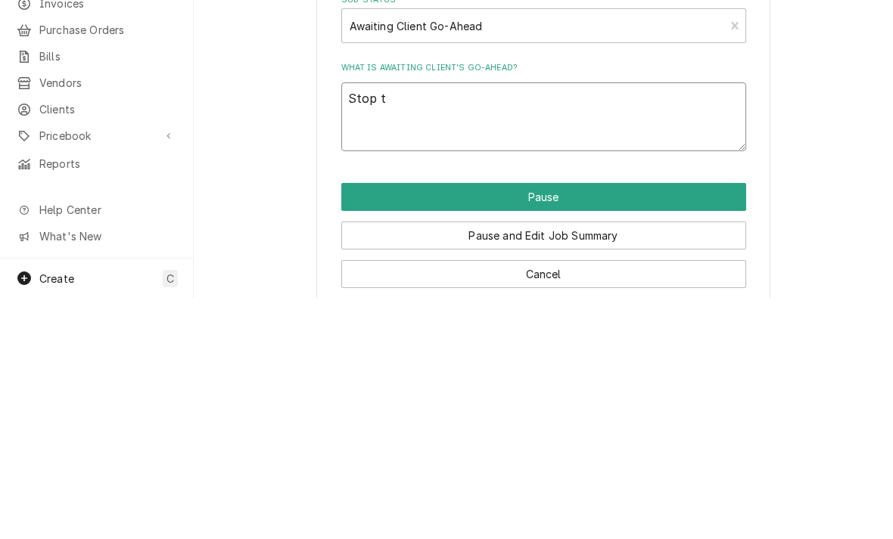
type textarea "x"
type textarea "Stop ti"
type textarea "x"
type textarea "Stop [PERSON_NAME]"
type textarea "x"
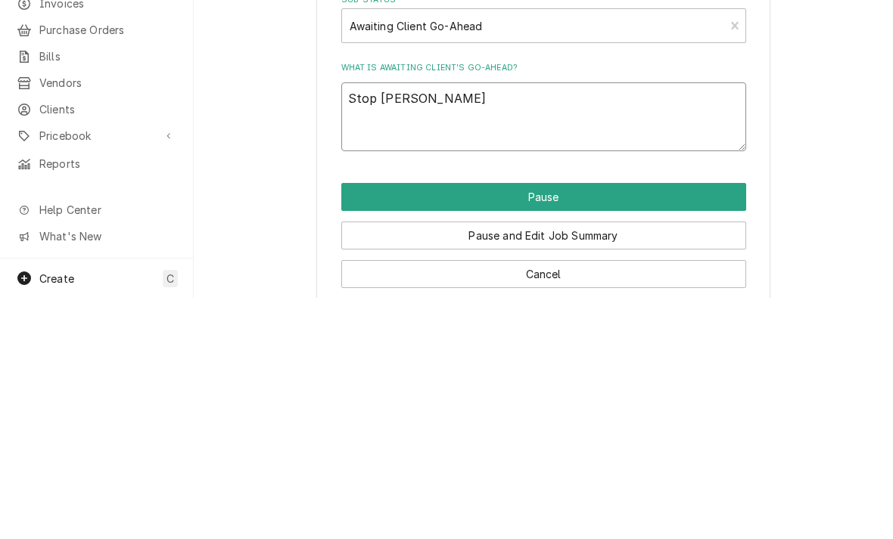
type textarea "Stop time"
type textarea "x"
type textarea "Stop time"
type textarea "x"
type textarea "Stop time a"
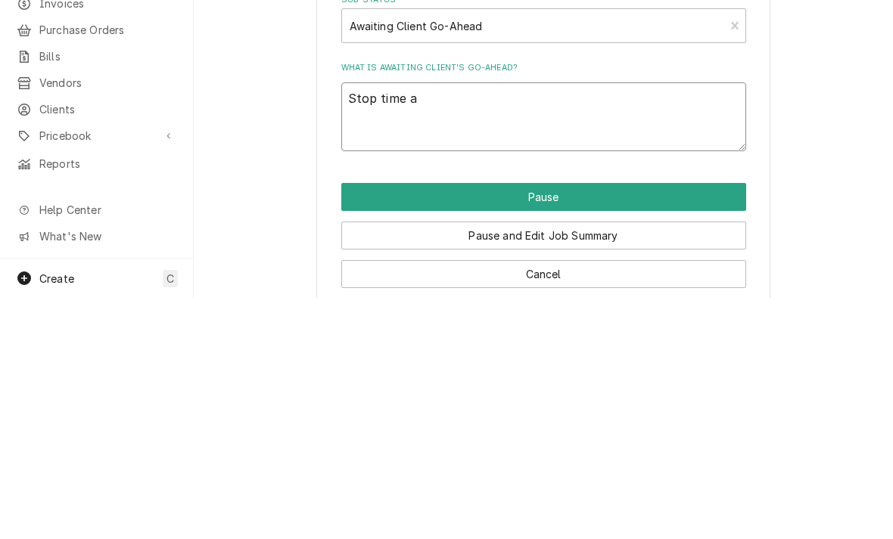
type textarea "x"
type textarea "Stop time at"
type textarea "x"
type textarea "Stop time at"
type textarea "x"
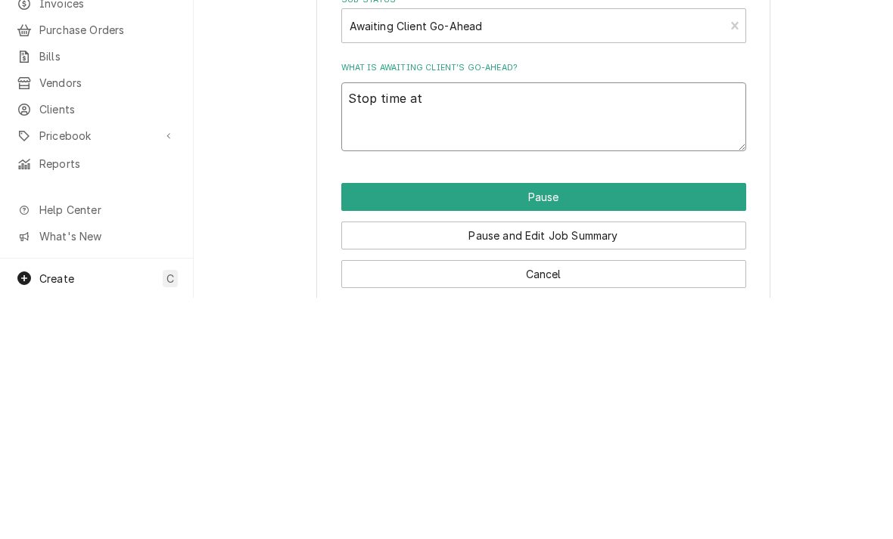
type textarea "Stop time at 3"
type textarea "x"
type textarea "Stop time at 3p"
type textarea "x"
type textarea "Stop time at 3pm"
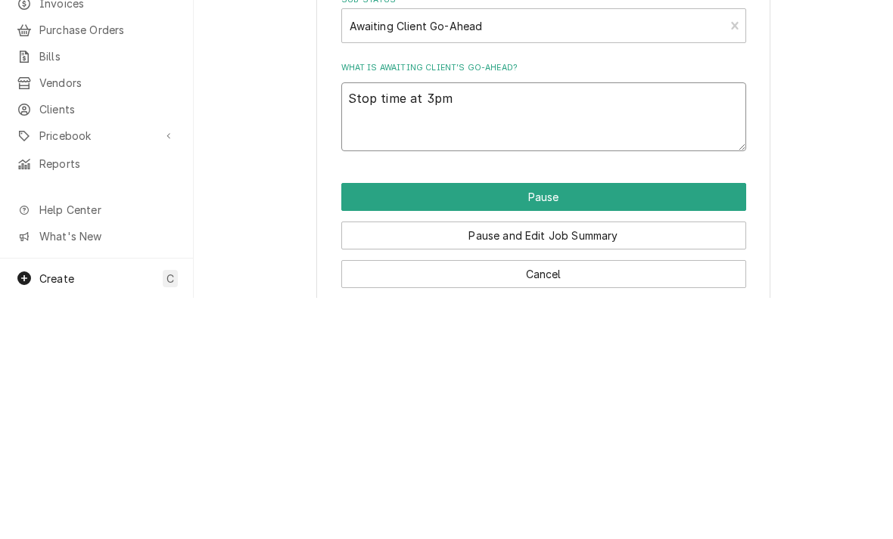
type textarea "x"
type textarea "Stop time at 3pm"
click at [374, 424] on button "Pause" at bounding box center [543, 438] width 405 height 28
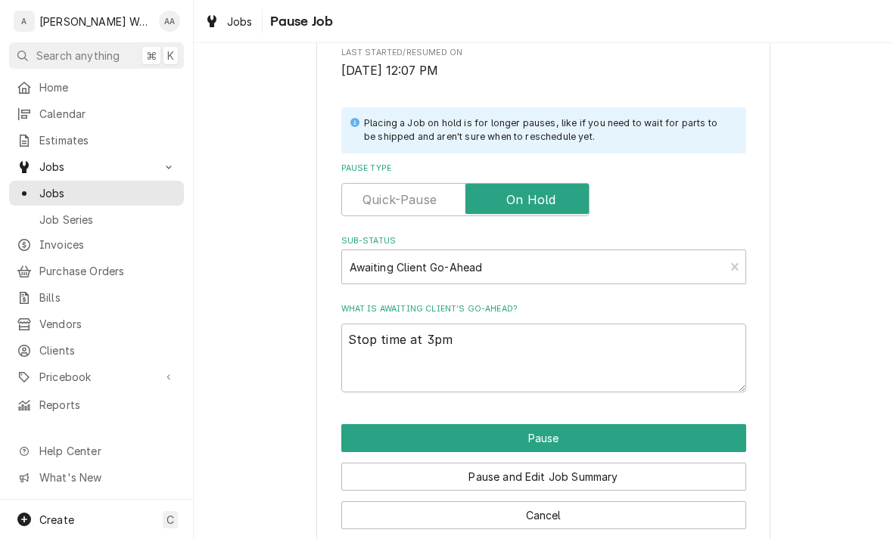
type textarea "x"
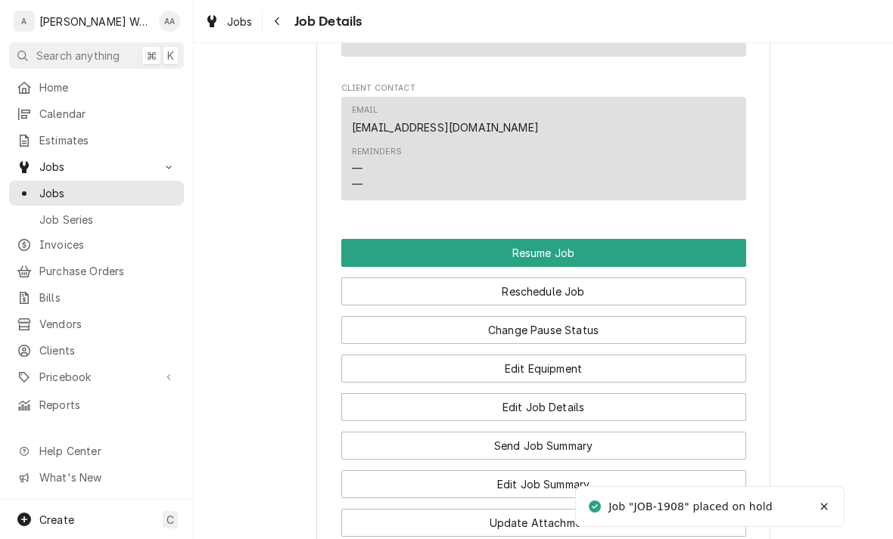
scroll to position [1134, 0]
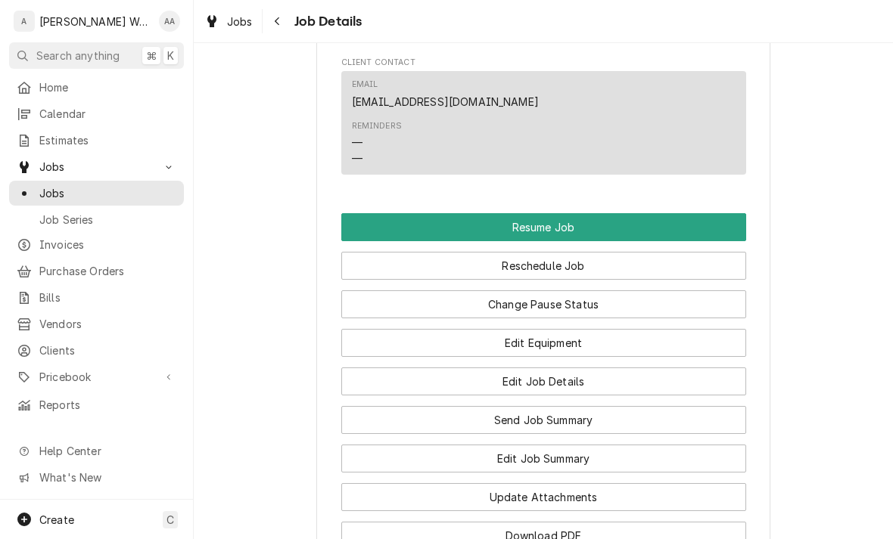
click at [421, 445] on button "Edit Job Summary" at bounding box center [543, 459] width 405 height 28
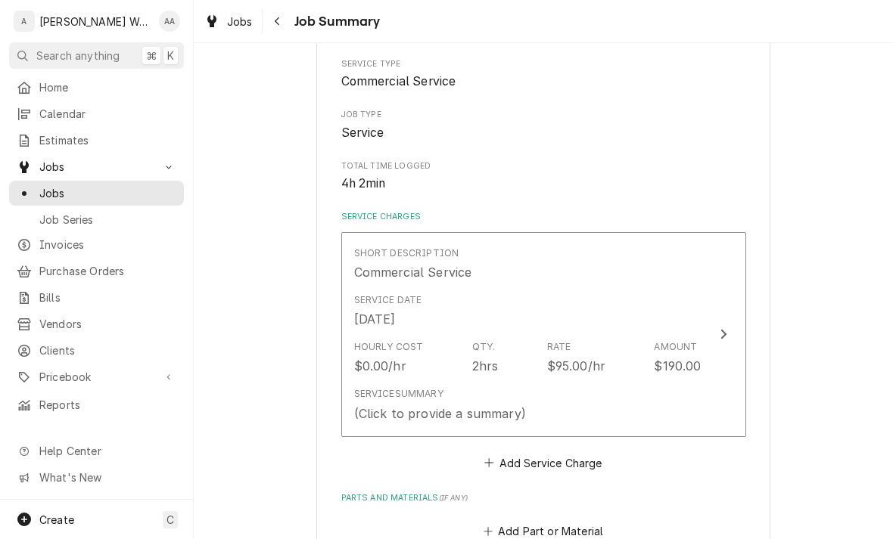
scroll to position [205, 0]
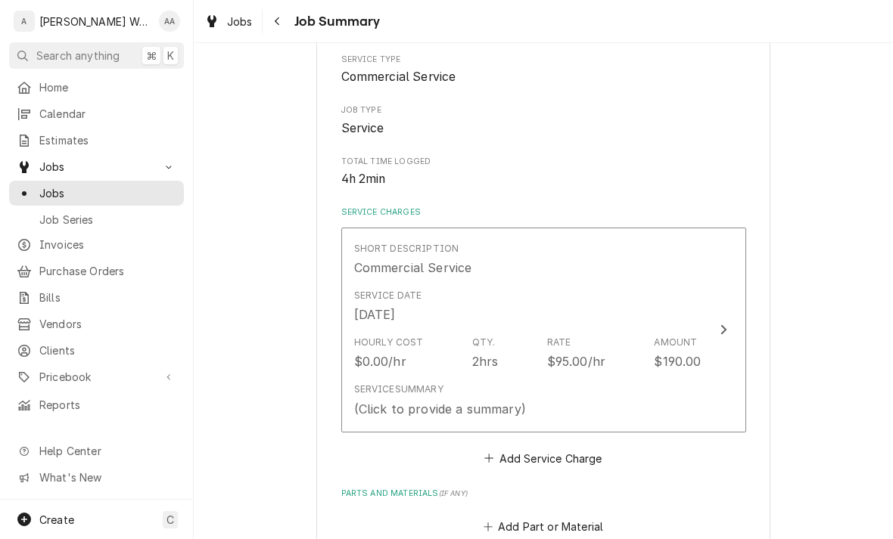
click at [396, 384] on div "Service Summary" at bounding box center [398, 390] width 89 height 14
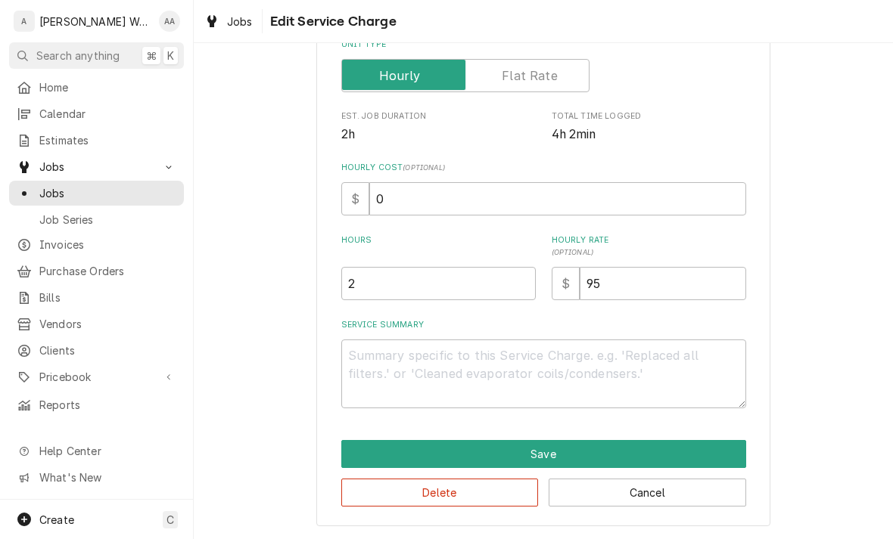
scroll to position [256, 0]
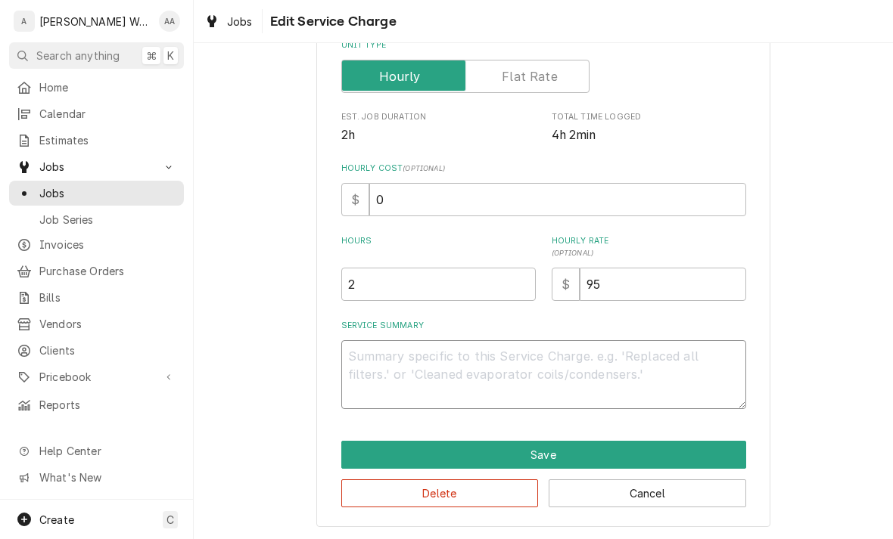
click at [384, 371] on textarea "Service Summary" at bounding box center [543, 374] width 405 height 69
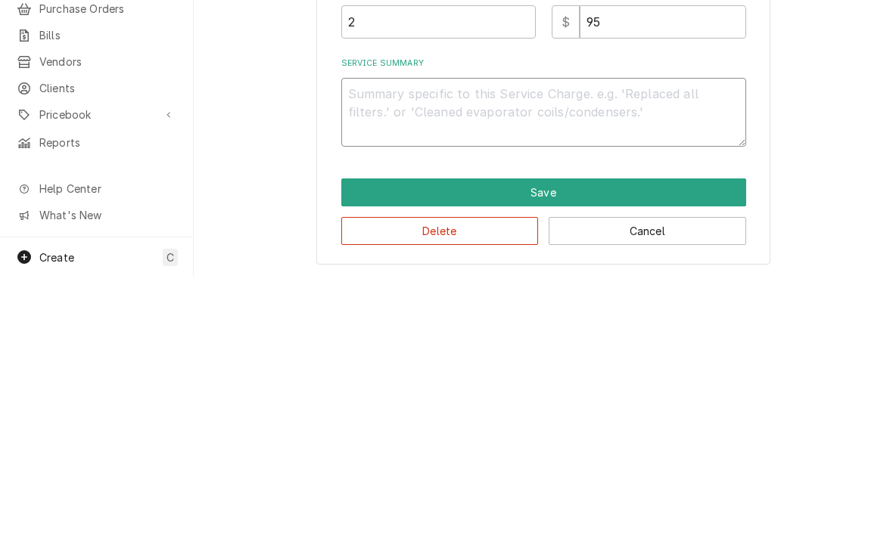
type textarea "x"
type textarea "Re"
type textarea "x"
type textarea "Rep"
type textarea "x"
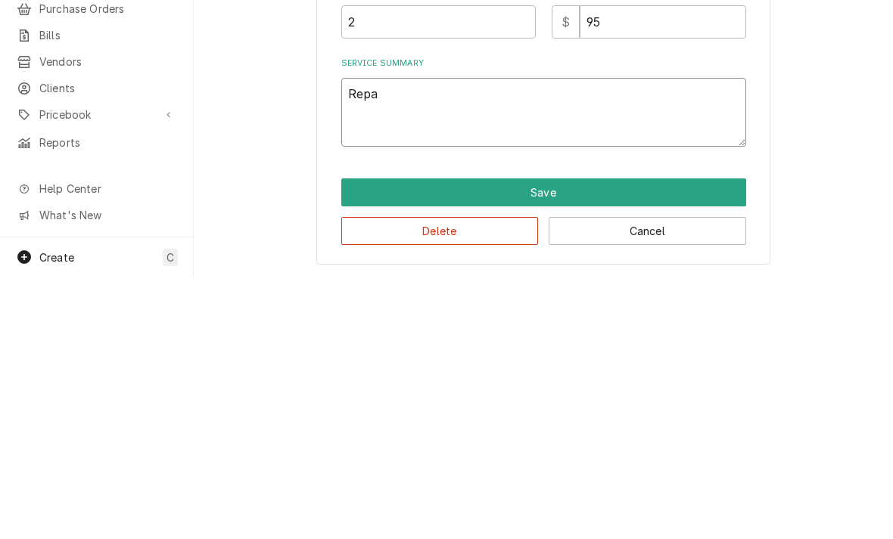
type textarea "Repai"
type textarea "x"
type textarea "Repair"
type textarea "x"
type textarea "Repaire"
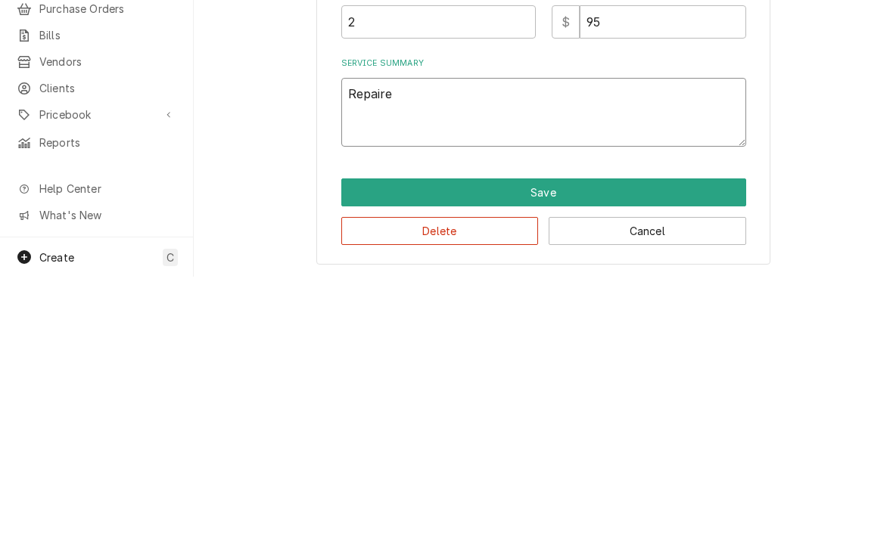
type textarea "x"
type textarea "Repaired"
type textarea "x"
type textarea "Repaired"
type textarea "x"
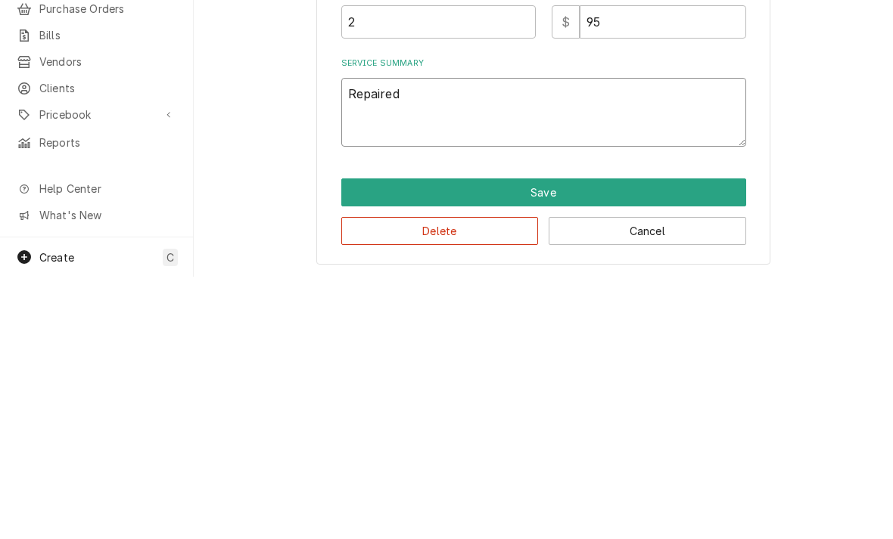
type textarea "Repaired b"
type textarea "x"
type textarea "Repaired boo"
type textarea "x"
type textarea "Repaired boot"
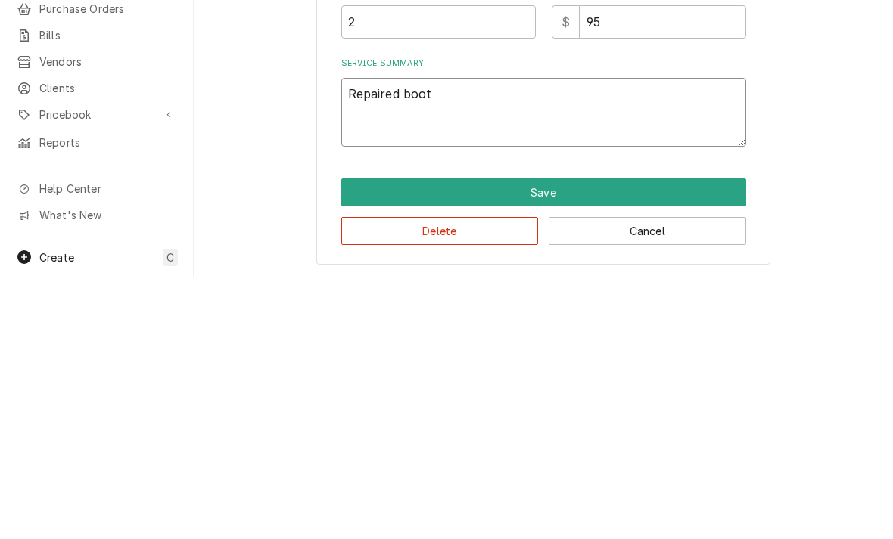
type textarea "x"
type textarea "Repaired booth"
type textarea "x"
type textarea "Repaired booth"
type textarea "x"
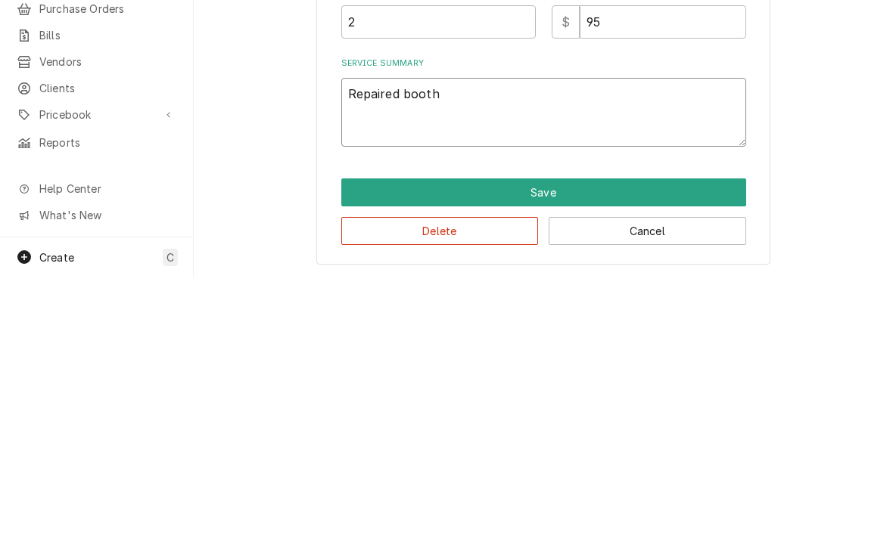
type textarea "Repaired booth a"
type textarea "x"
type textarea "Repaired booth an"
type textarea "x"
type textarea "Repaired booth and"
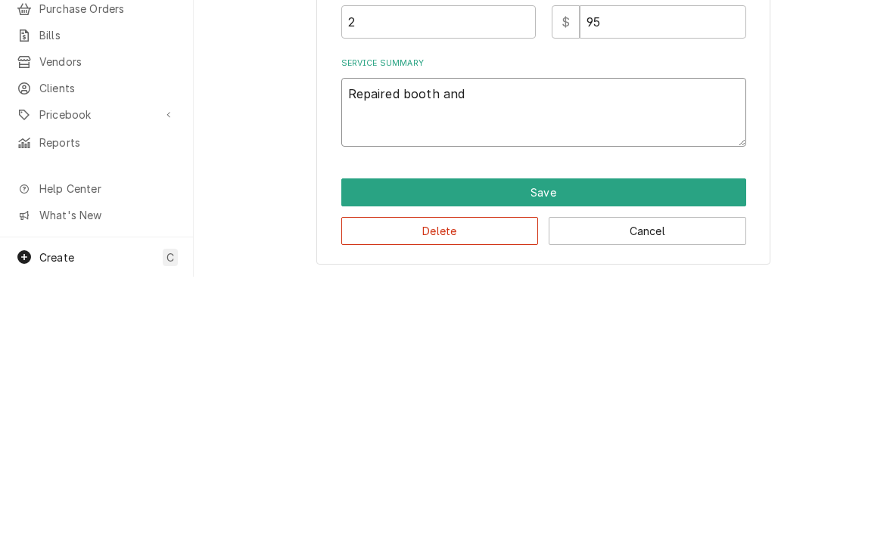
type textarea "x"
type textarea "Repaired booth and"
type textarea "x"
type textarea "Repaired booth and 1"
type textarea "x"
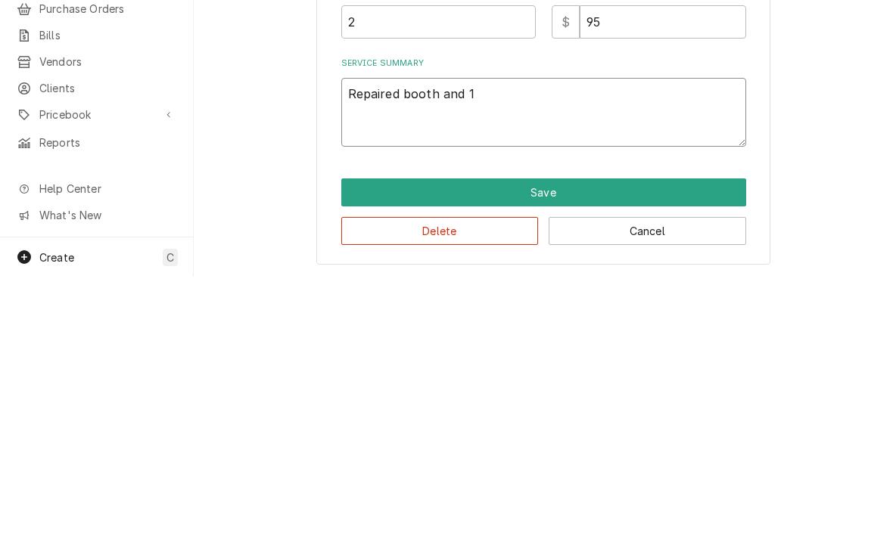
type textarea "Repaired booth and 1"
type textarea "x"
type textarea "Repaired booth and 1 c"
type textarea "x"
type textarea "Repaired booth and 1 ch"
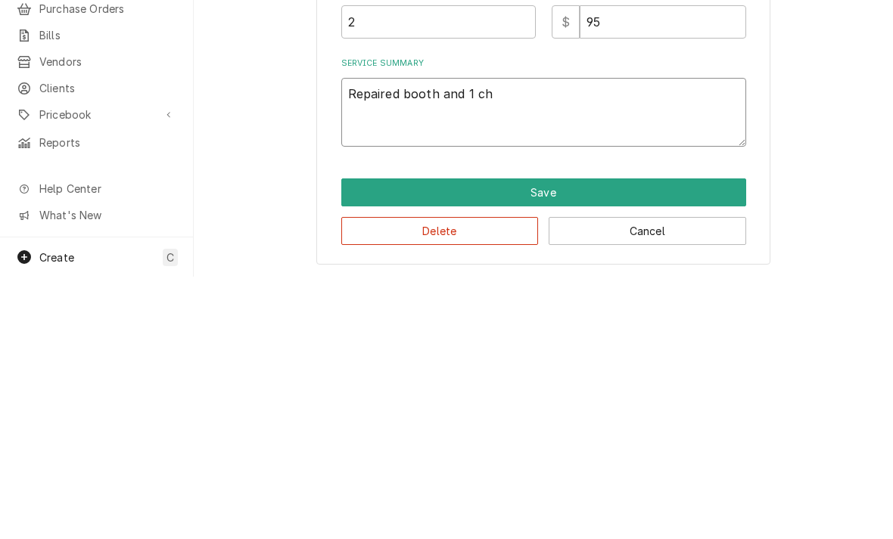
type textarea "x"
type textarea "Repaired booth and 1 chi"
type textarea "x"
type textarea "Repaired booth and 1 chir"
type textarea "x"
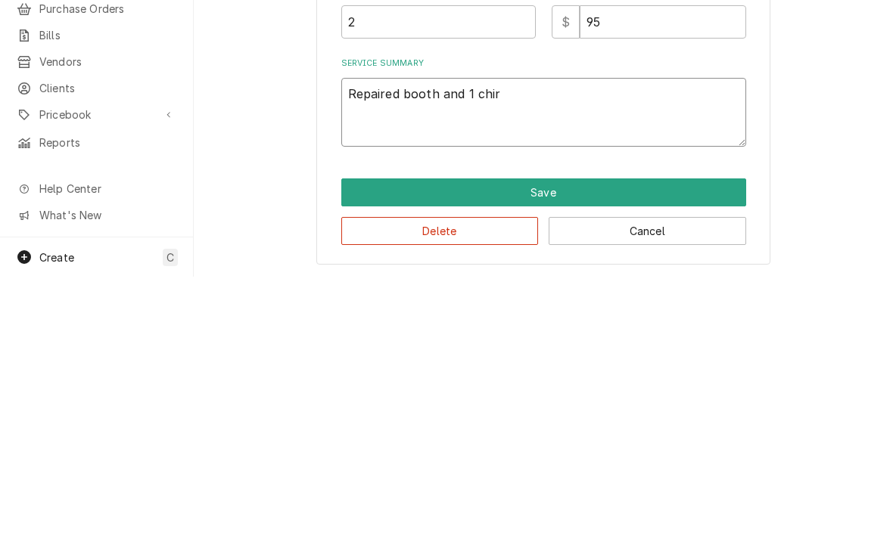
type textarea "Repaired booth and 1 chi"
type textarea "x"
type textarea "Repaired booth and 1 ch"
type textarea "x"
type textarea "Repaired booth and 1 cha"
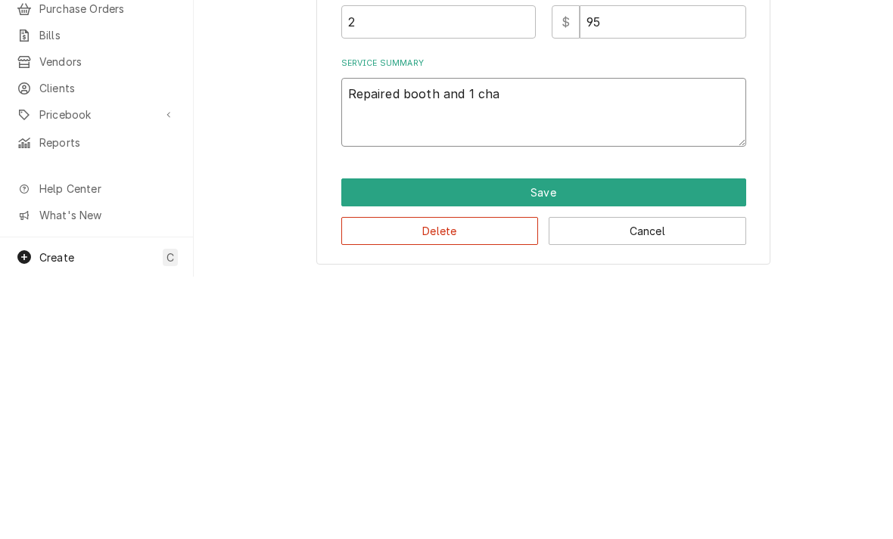
type textarea "x"
type textarea "Repaired booth and 1 chai"
type textarea "x"
type textarea "Repaired booth and 1 chair"
type textarea "x"
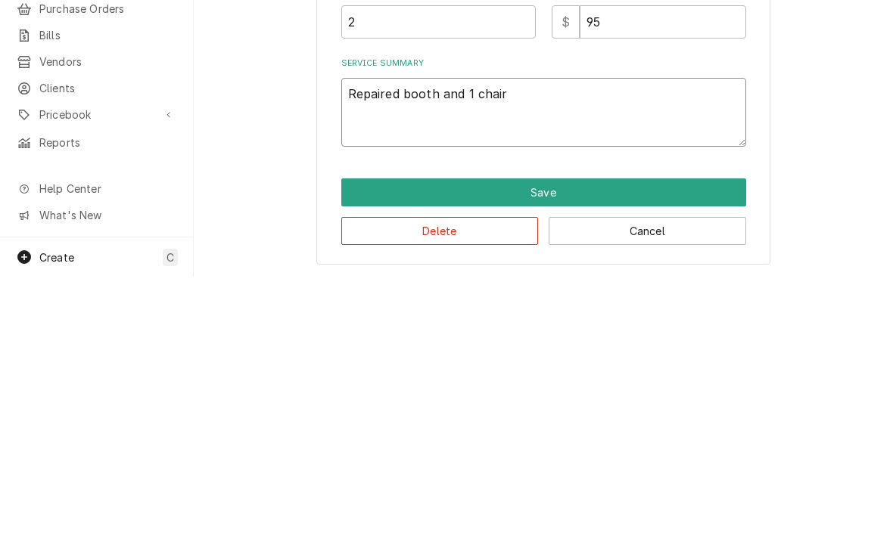
type textarea "Repaired booth and 1 chair"
type textarea "x"
type textarea "Repaired booth and 1 chair."
type textarea "x"
type textarea "Repaired booth and 1 chair."
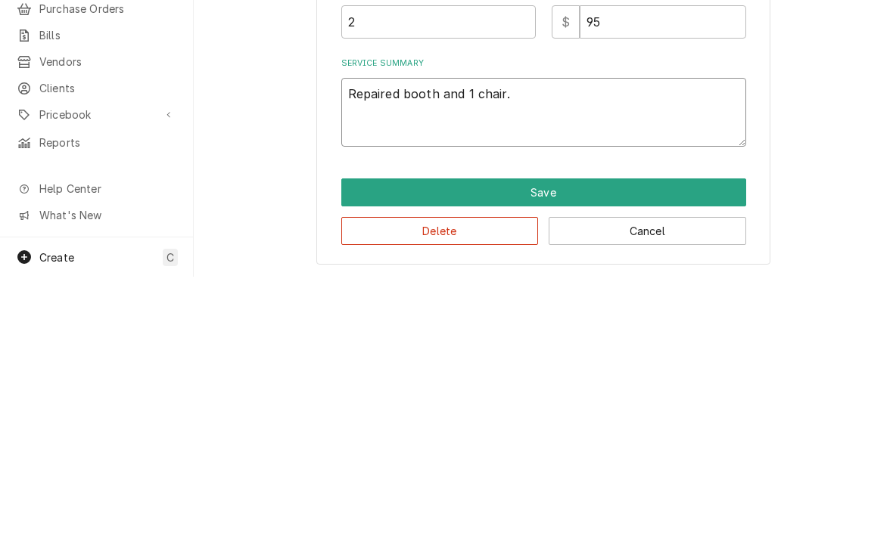
type textarea "x"
type textarea "Repaired booth and 1 chair."
type textarea "x"
type textarea "Repaired booth and 1 chair. Mo"
type textarea "x"
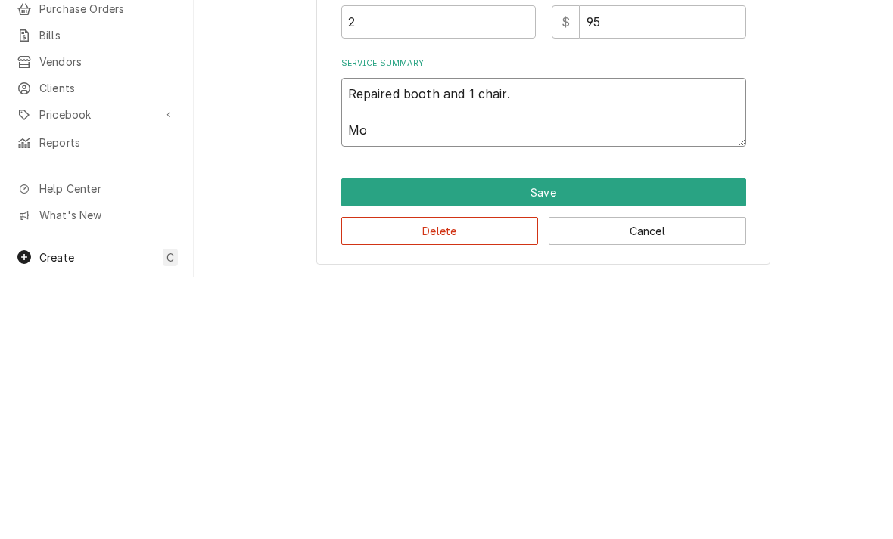
type textarea "Repaired booth and 1 chair. Mou"
type textarea "x"
type textarea "Repaired booth and 1 chair. Moun"
type textarea "x"
type textarea "Repaired booth and 1 chair. Mounte"
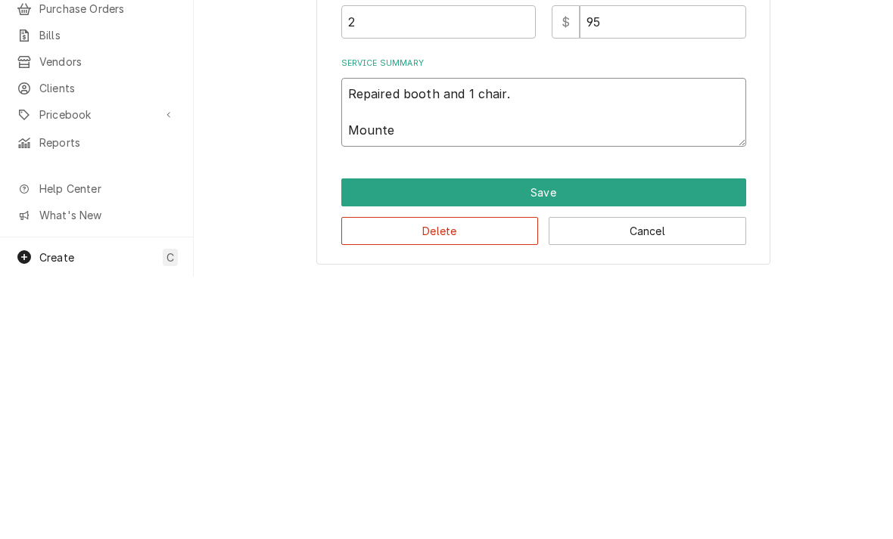
type textarea "x"
type textarea "Repaired booth and 1 chair. Mounted"
type textarea "x"
type textarea "Repaired booth and 1 chair. Mounted"
type textarea "x"
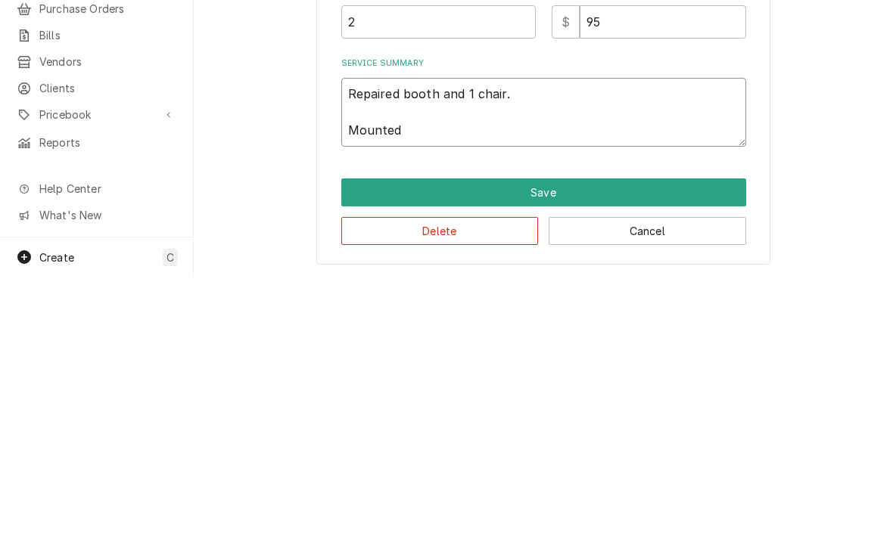
type textarea "Repaired booth and 1 chair. Mounted s"
type textarea "x"
type textarea "Repaired booth and 1 chair. Mounted sig"
type textarea "x"
type textarea "Repaired booth and 1 chair. Mounted sign"
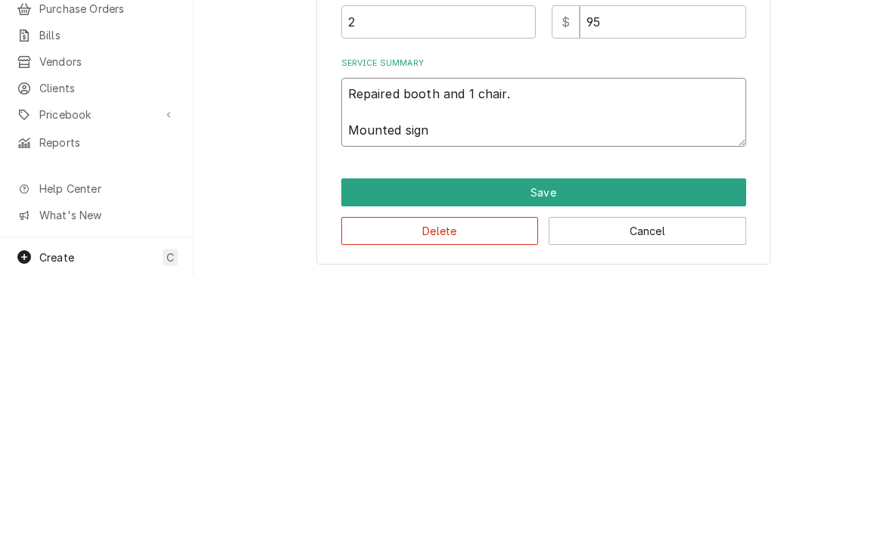
type textarea "x"
type textarea "Repaired booth and 1 chair. Mounted signa"
type textarea "x"
type textarea "Repaired booth and 1 chair. Mounted signage"
type textarea "x"
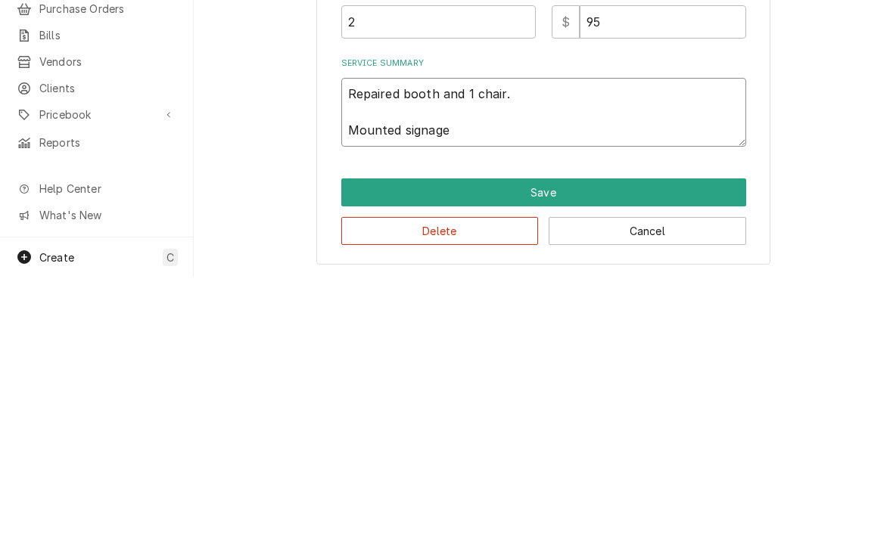
type textarea "Repaired booth and 1 chair. Mounted signage"
type textarea "x"
type textarea "Repaired booth and 1 chair. Mounted signage i"
type textarea "x"
type textarea "Repaired booth and 1 chair. Mounted signage in"
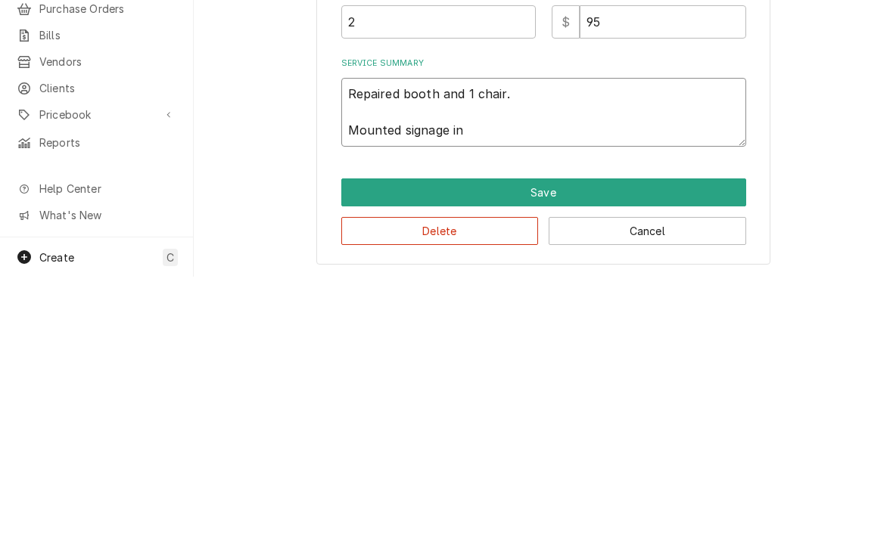
type textarea "x"
type textarea "Repaired booth and 1 chair. Mounted signage in"
type textarea "x"
type textarea "Repaired booth and 1 chair. Mounted signage in e"
type textarea "x"
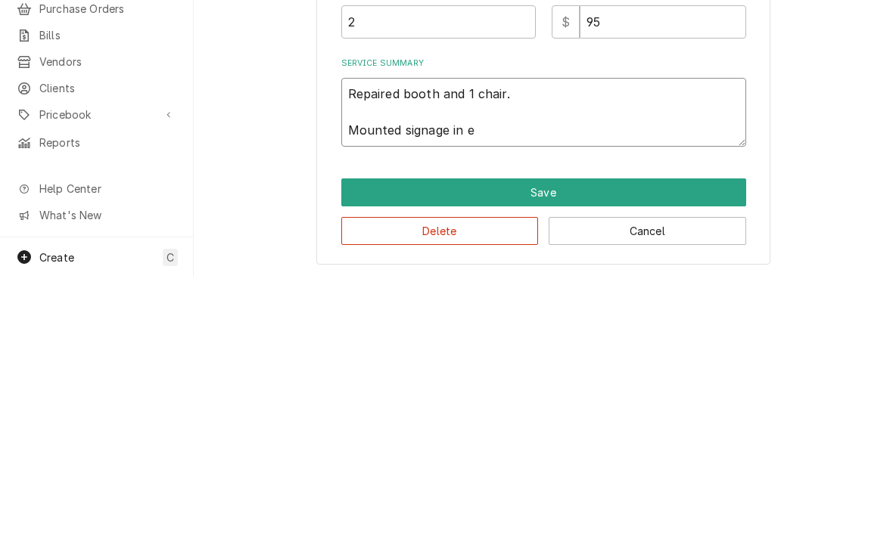
type textarea "Repaired booth and 1 chair. Mounted signage in ex"
type textarea "x"
type textarea "Repaired booth and 1 chair. Mounted signage in exp"
type textarea "x"
type textarea "Repaired booth and 1 chair. Mounted signage in expo"
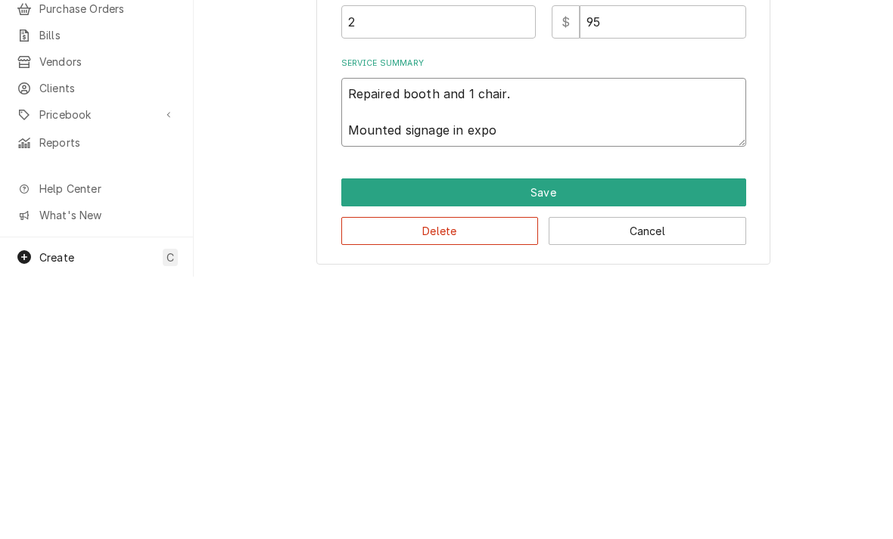
type textarea "x"
type textarea "Repaired booth and 1 chair. Mounted signage in expo a"
type textarea "x"
type textarea "Repaired booth and 1 chair. Mounted signage in expo ar"
type textarea "x"
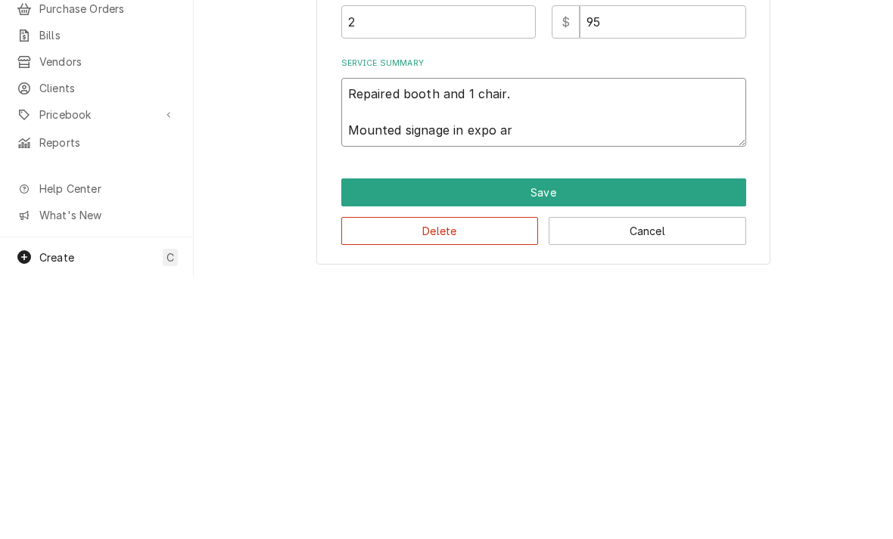
type textarea "Repaired booth and 1 chair. Mounted signage in expo are"
type textarea "x"
type textarea "Repaired booth and 1 chair. Mounted signage in expo area"
type textarea "x"
type textarea "Repaired booth and 1 chair. Mounted signage in expo area"
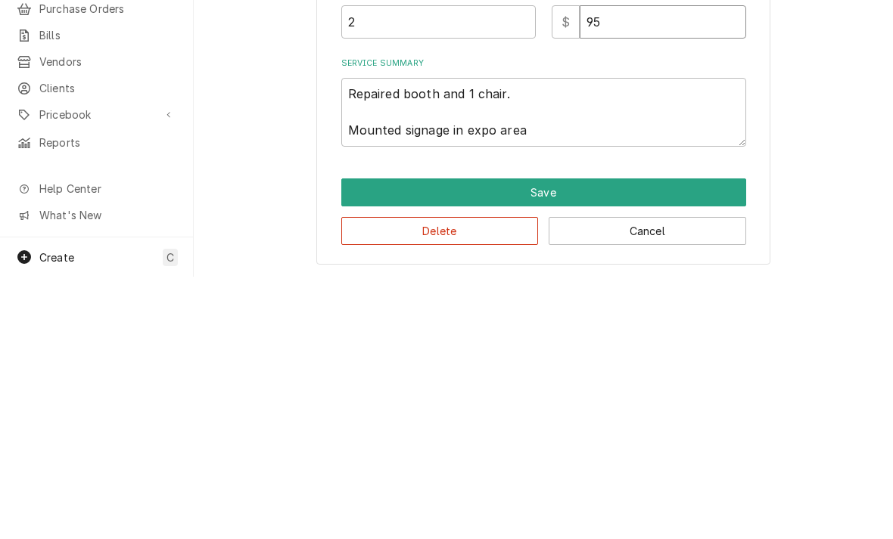
click at [644, 268] on input "95" at bounding box center [663, 284] width 166 height 33
type input "9"
type textarea "x"
type input "7"
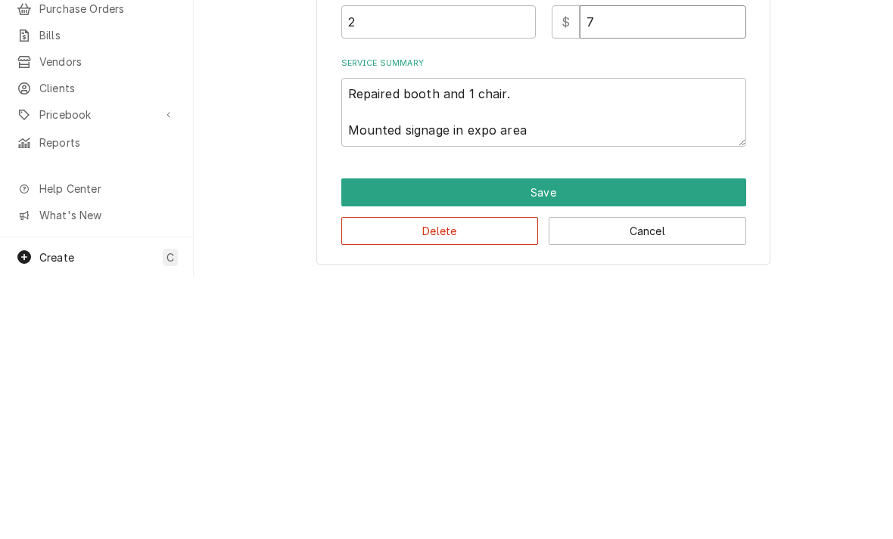
type textarea "x"
type input "75"
click at [384, 441] on button "Save" at bounding box center [543, 455] width 405 height 28
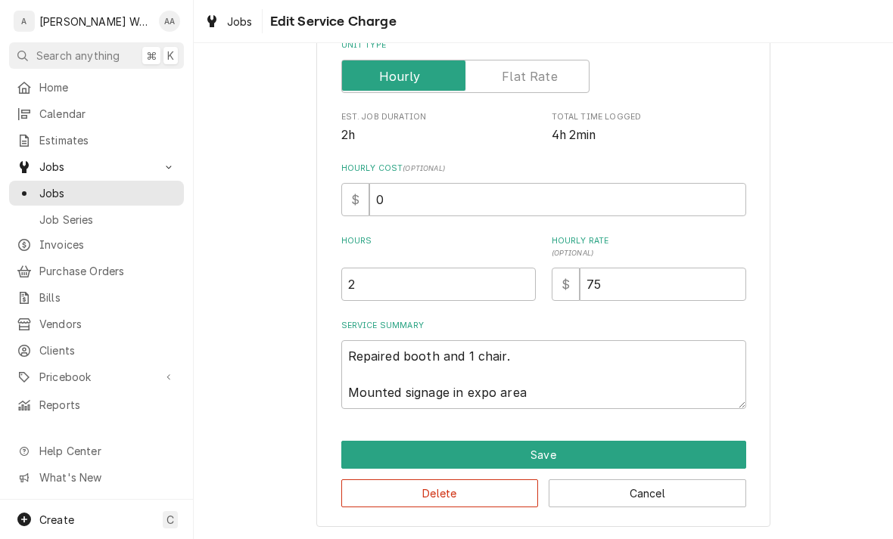
scroll to position [205, 0]
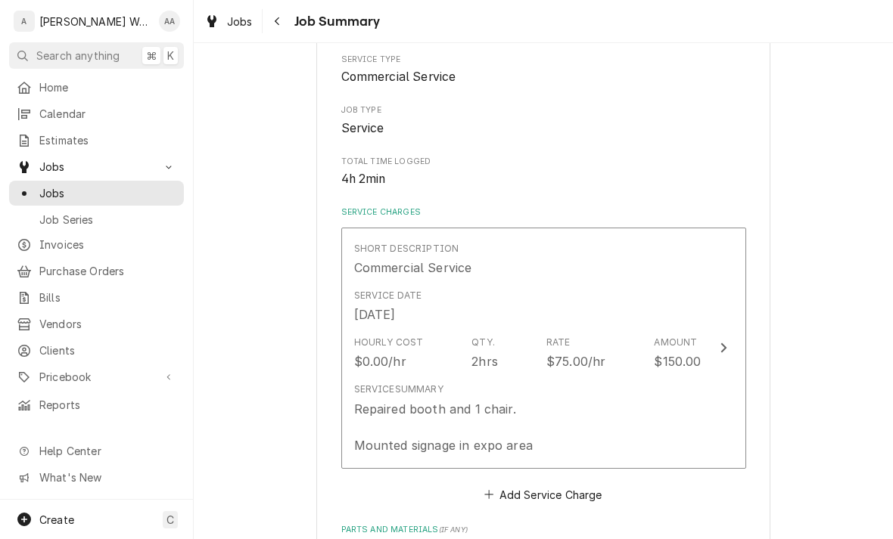
click at [369, 390] on div "Service Summary" at bounding box center [398, 390] width 89 height 14
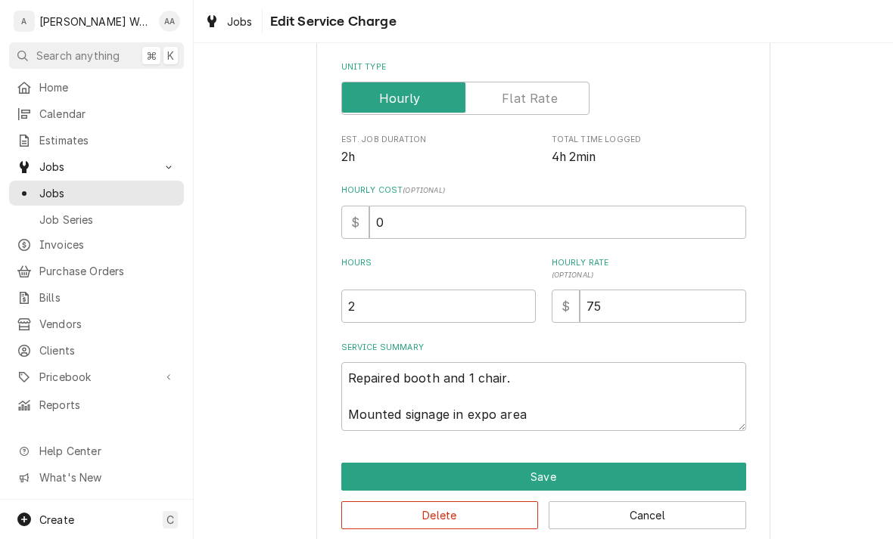
type textarea "x"
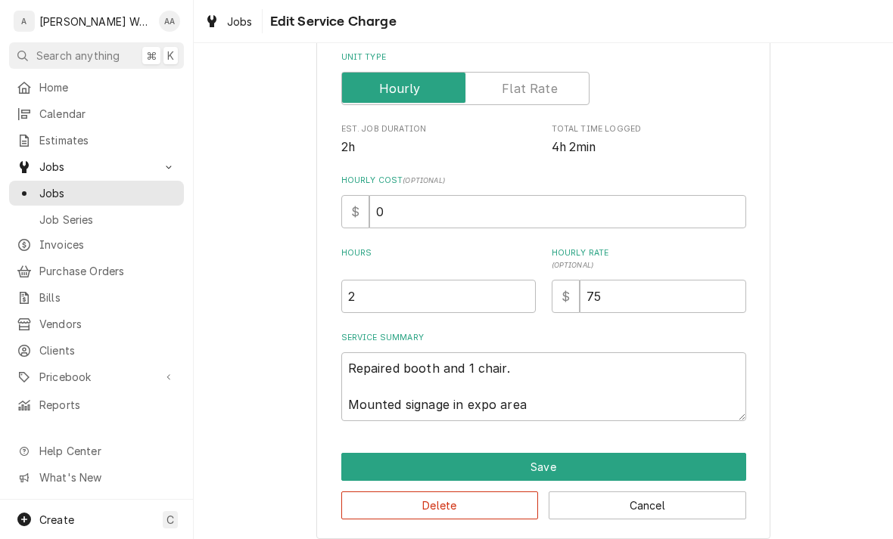
scroll to position [248, 0]
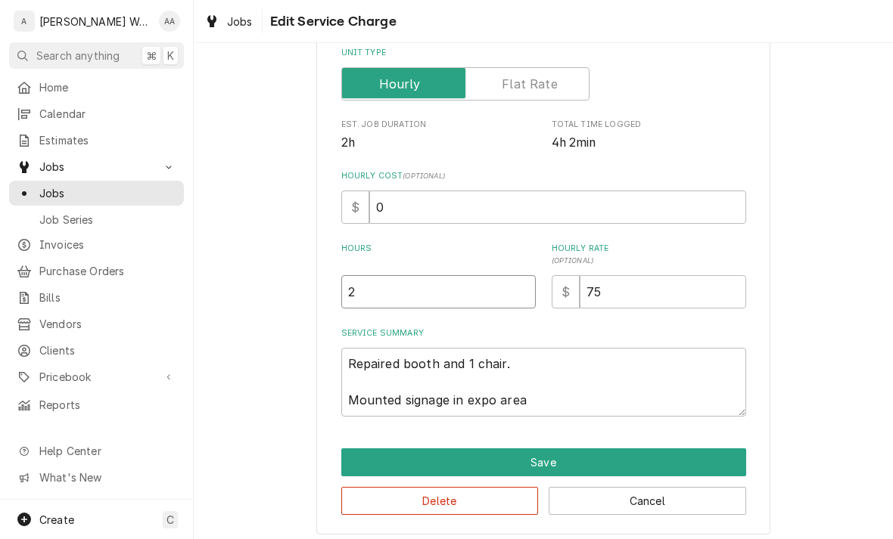
click at [370, 303] on input "2" at bounding box center [438, 291] width 194 height 33
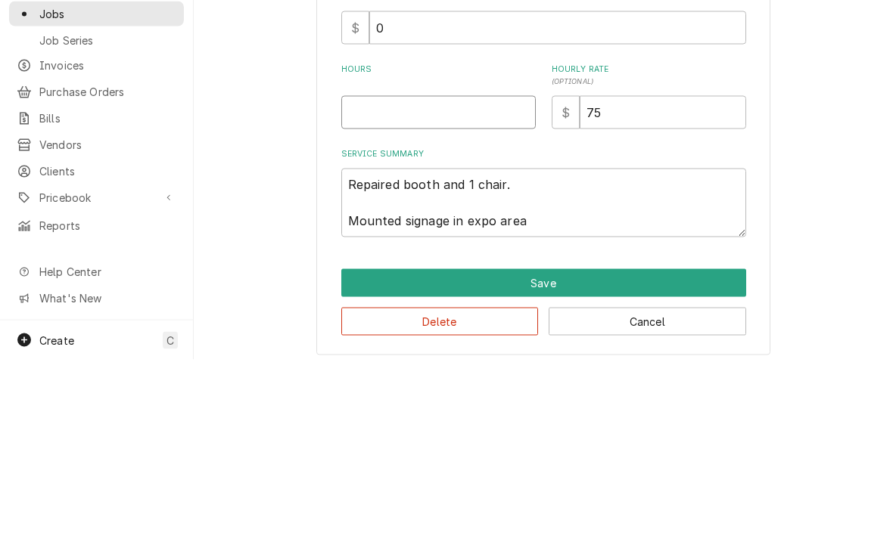
type textarea "x"
type input "3"
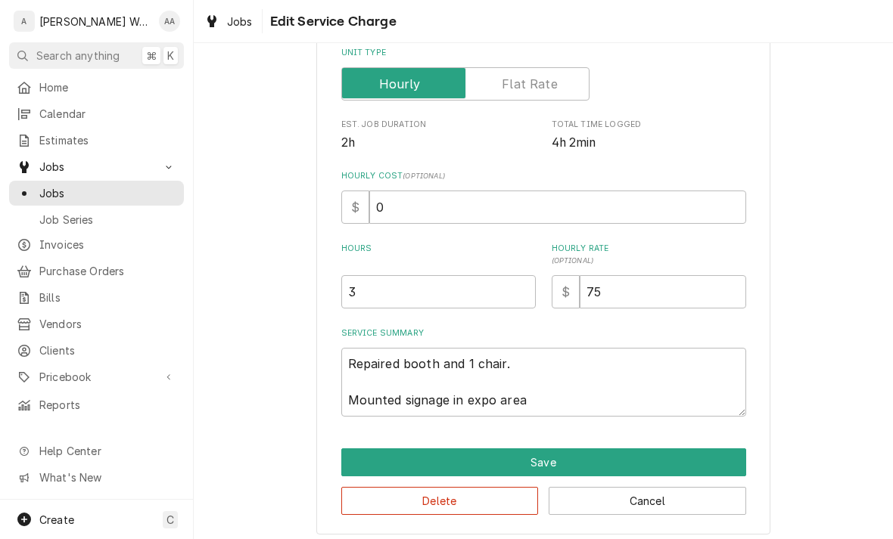
click at [355, 451] on button "Save" at bounding box center [543, 463] width 405 height 28
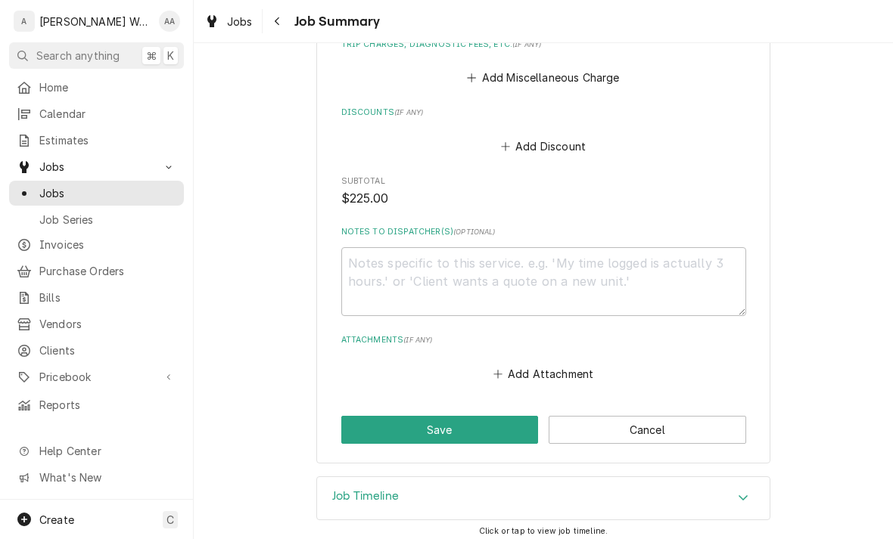
scroll to position [759, 0]
click at [510, 68] on button "Add Miscellaneous Charge" at bounding box center [543, 77] width 157 height 21
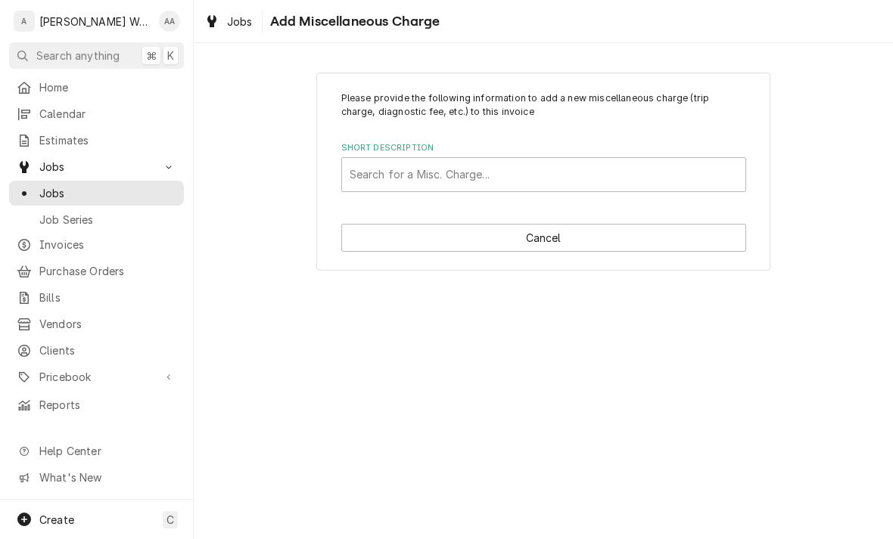
click at [384, 197] on div "Please provide the following information to add a new miscellaneous charge (tri…" at bounding box center [543, 172] width 454 height 199
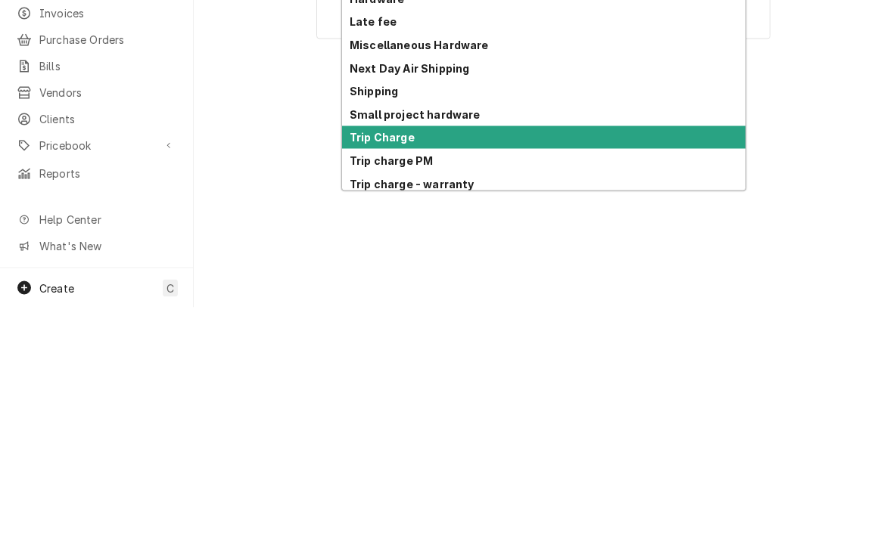
click at [357, 362] on strong "Trip Charge" at bounding box center [382, 368] width 65 height 13
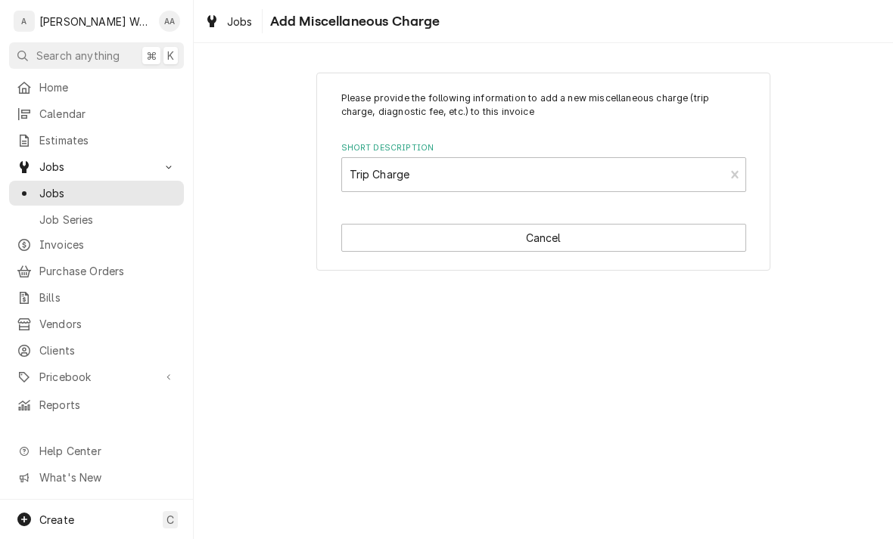
type textarea "x"
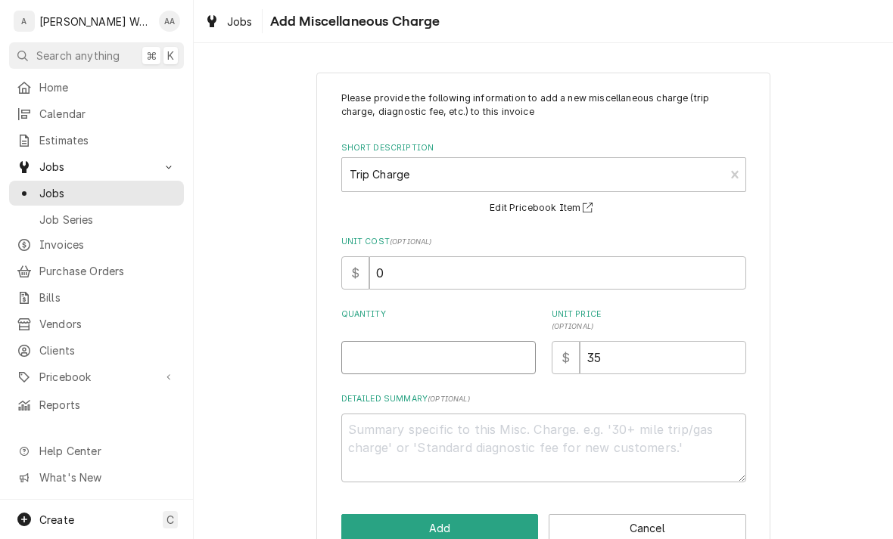
click at [365, 366] on input "Quantity" at bounding box center [438, 357] width 194 height 33
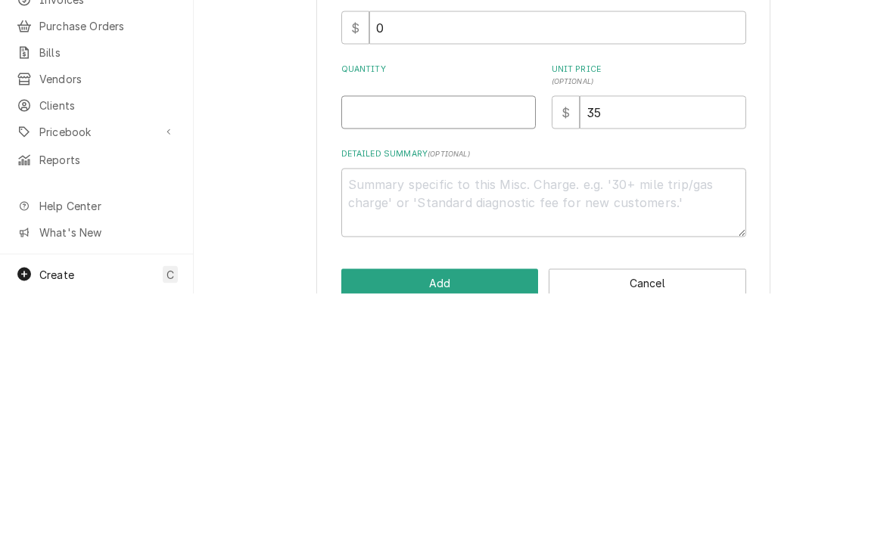
type input "1"
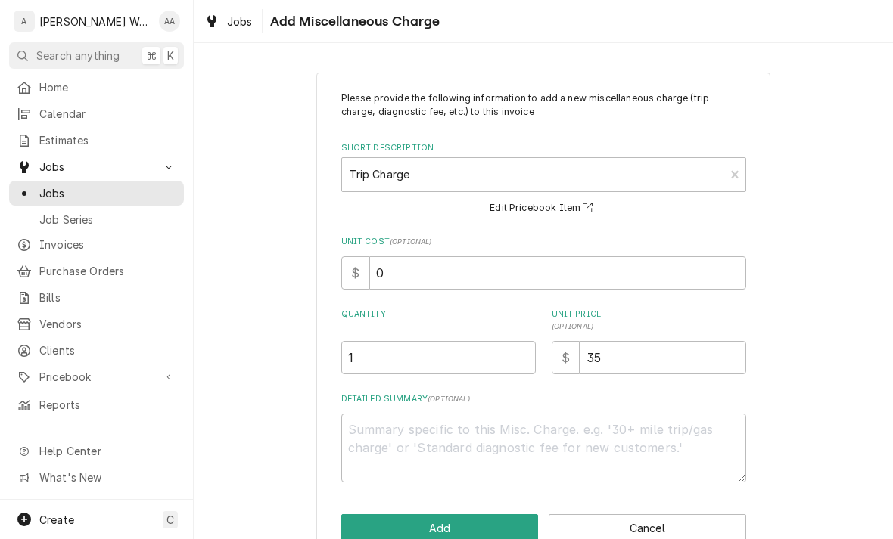
click at [352, 515] on button "Add" at bounding box center [439, 529] width 197 height 28
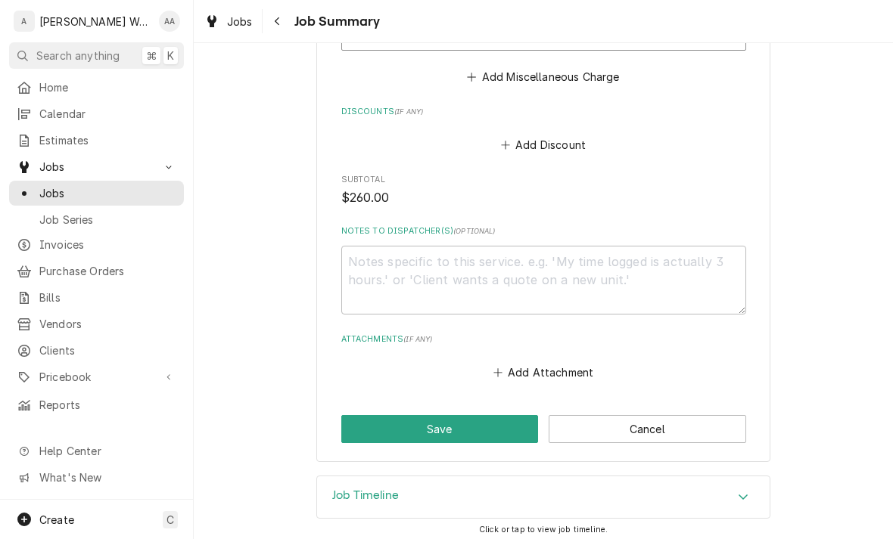
scroll to position [878, 0]
click at [359, 429] on button "Save" at bounding box center [439, 430] width 197 height 28
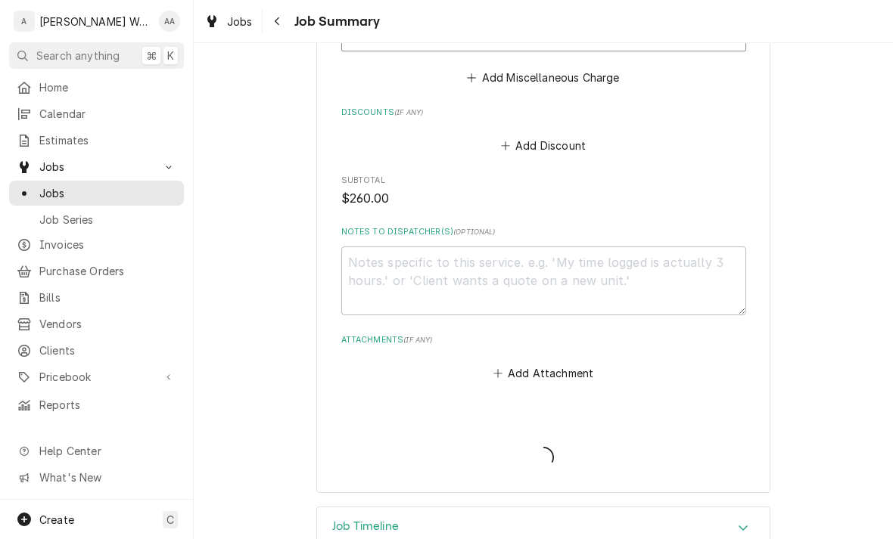
type textarea "x"
